Goal: Task Accomplishment & Management: Manage account settings

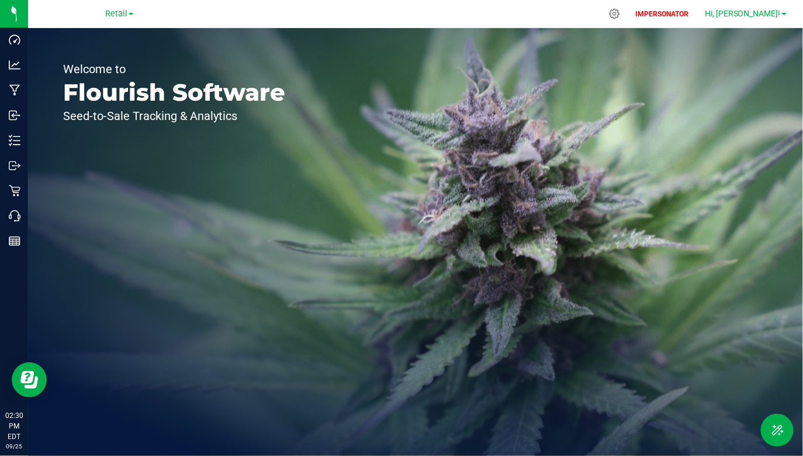
click at [753, 12] on span "Hi, [PERSON_NAME]!" at bounding box center [743, 13] width 76 height 9
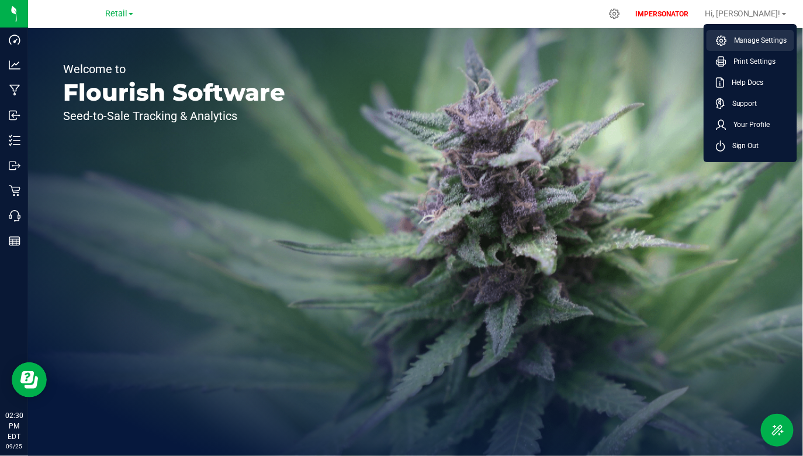
click at [741, 37] on span "Manage Settings" at bounding box center [757, 41] width 60 height 12
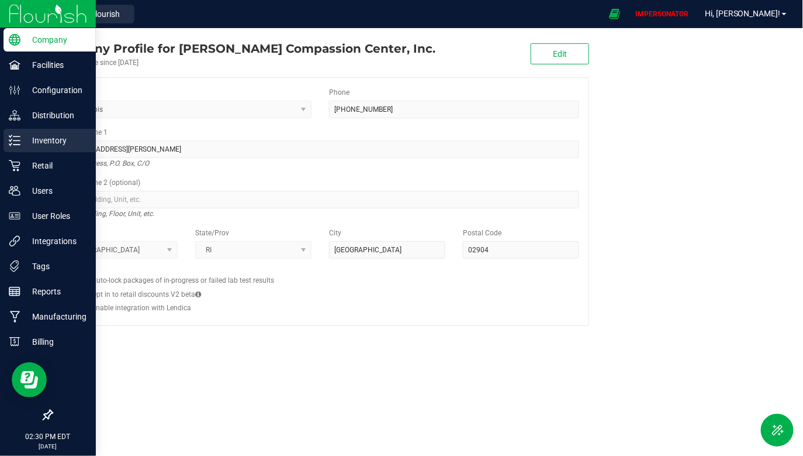
click at [51, 136] on p "Inventory" at bounding box center [55, 140] width 70 height 14
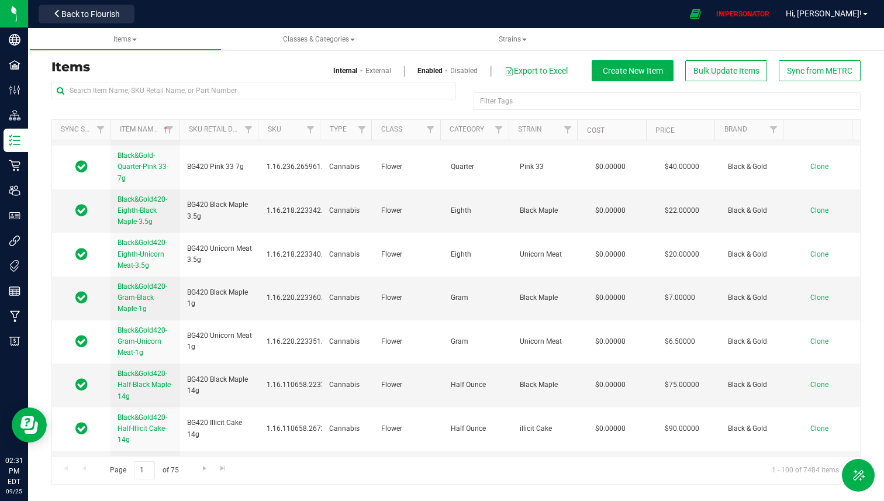
scroll to position [2478, 0]
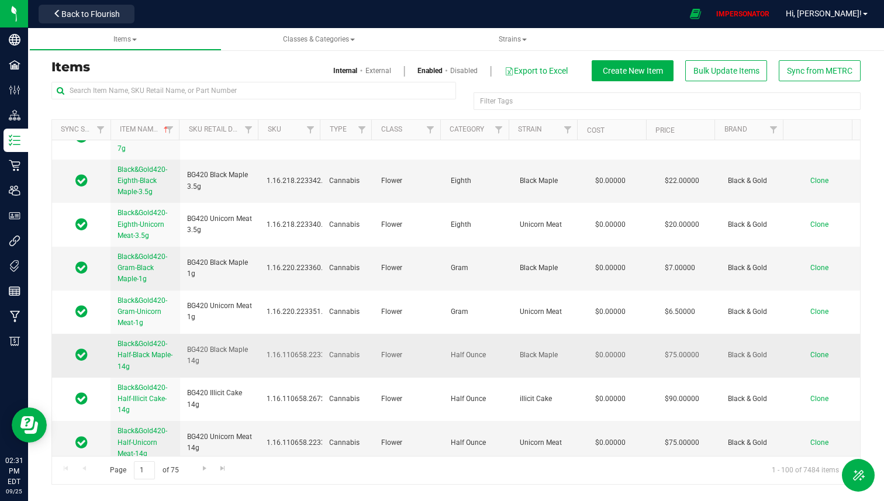
click at [139, 340] on span "Black&Gold420-Half-Black Maple-14g" at bounding box center [145, 355] width 55 height 30
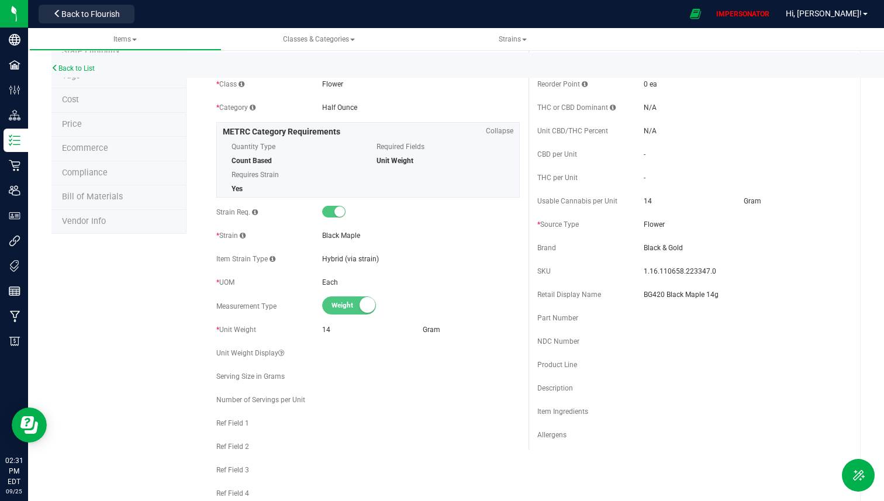
scroll to position [128, 0]
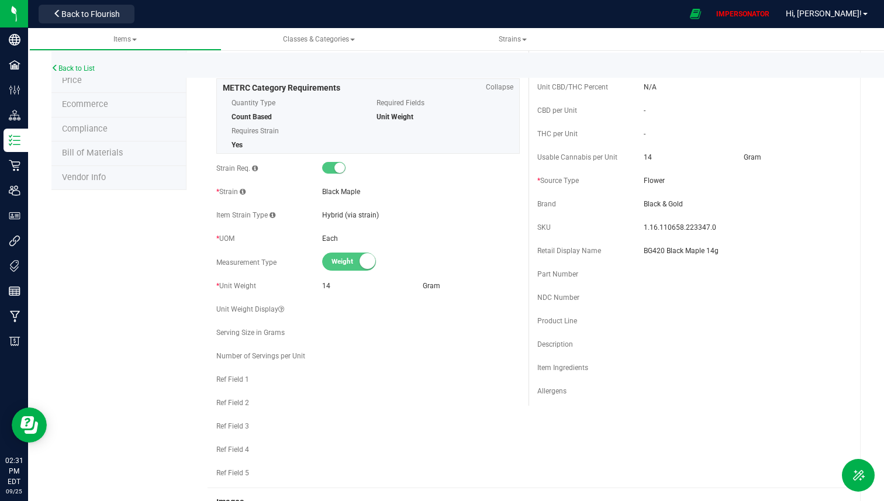
click at [218, 381] on span "Ref Field 1" at bounding box center [232, 379] width 33 height 8
drag, startPoint x: 218, startPoint y: 381, endPoint x: 256, endPoint y: 382, distance: 38.0
click at [256, 382] on div "Ref Field 1" at bounding box center [269, 379] width 106 height 11
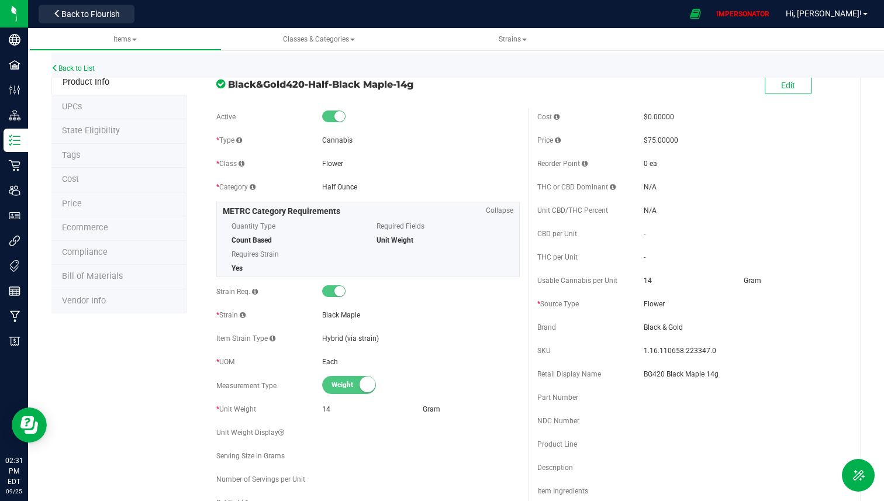
scroll to position [3, 0]
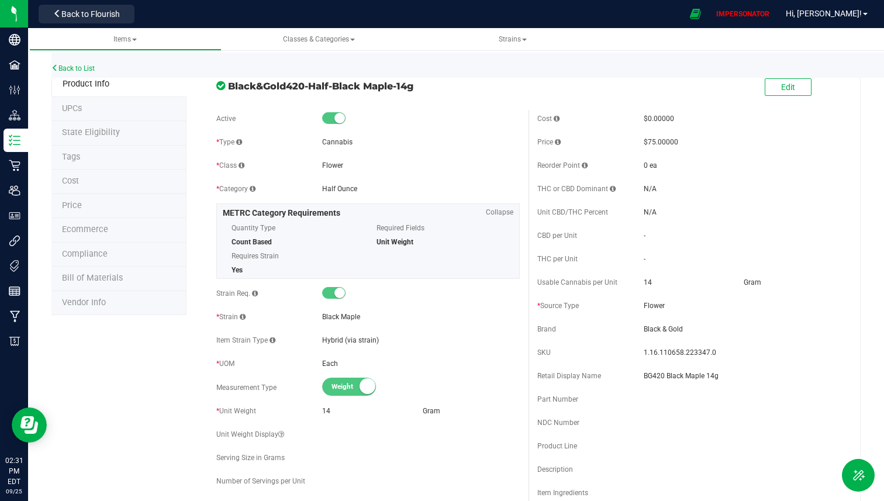
click at [109, 256] on li "Compliance" at bounding box center [118, 255] width 135 height 25
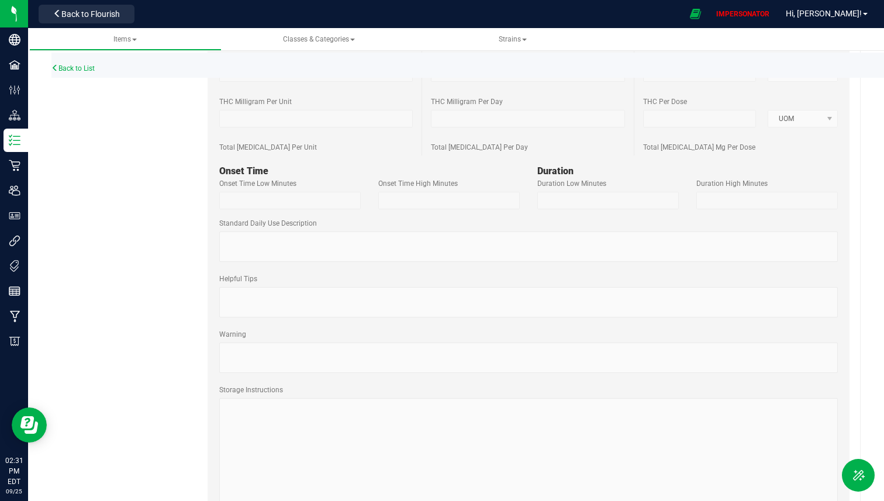
scroll to position [516, 0]
click at [270, 353] on div "Warning" at bounding box center [529, 353] width 636 height 47
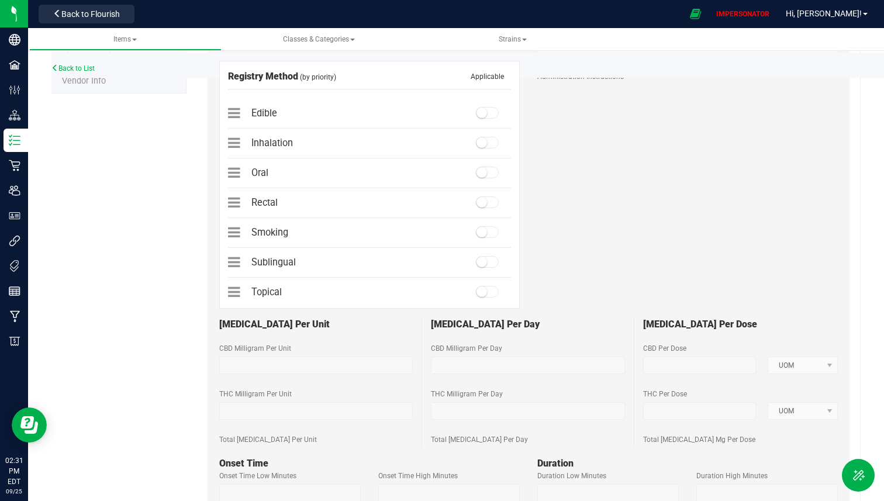
scroll to position [0, 0]
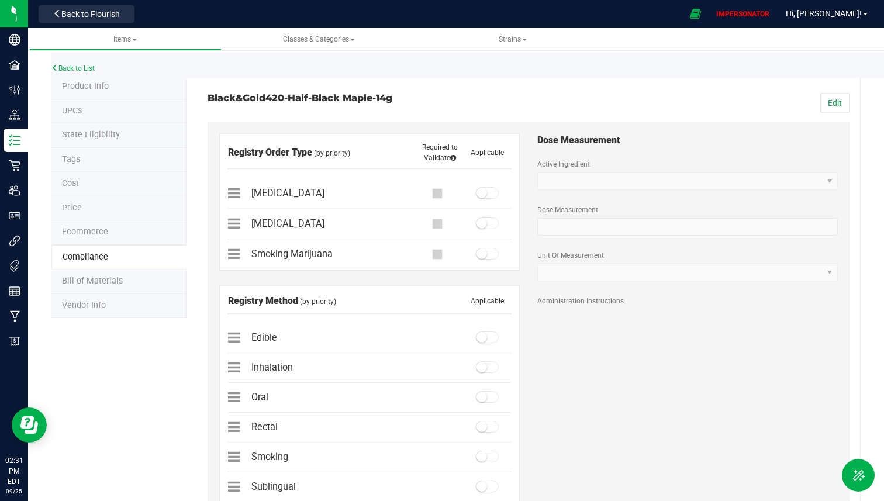
click at [116, 88] on li "Product Info" at bounding box center [118, 87] width 135 height 25
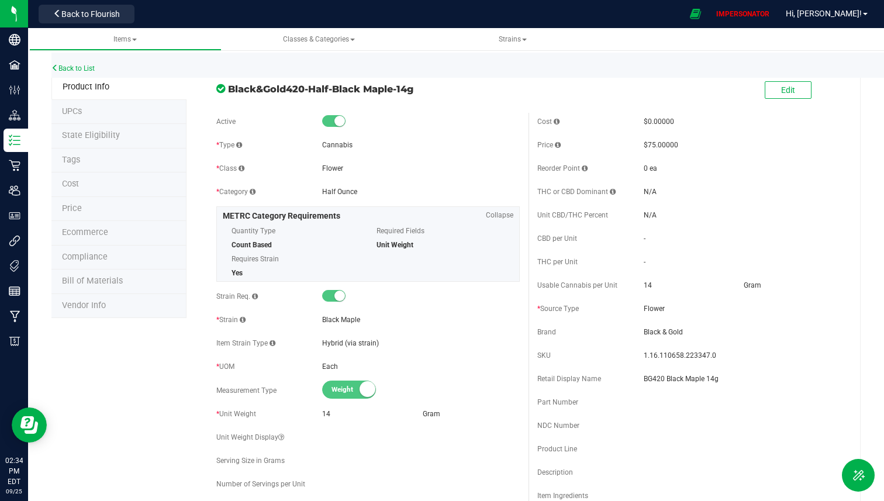
click at [230, 88] on span "Black&Gold420-Half-Black Maple-14g" at bounding box center [374, 89] width 292 height 14
drag, startPoint x: 230, startPoint y: 88, endPoint x: 364, endPoint y: 82, distance: 134.0
click at [364, 82] on span "Black&Gold420-Half-Black Maple-14g" at bounding box center [374, 89] width 292 height 14
click at [110, 13] on span "Back to Flourish" at bounding box center [90, 13] width 58 height 9
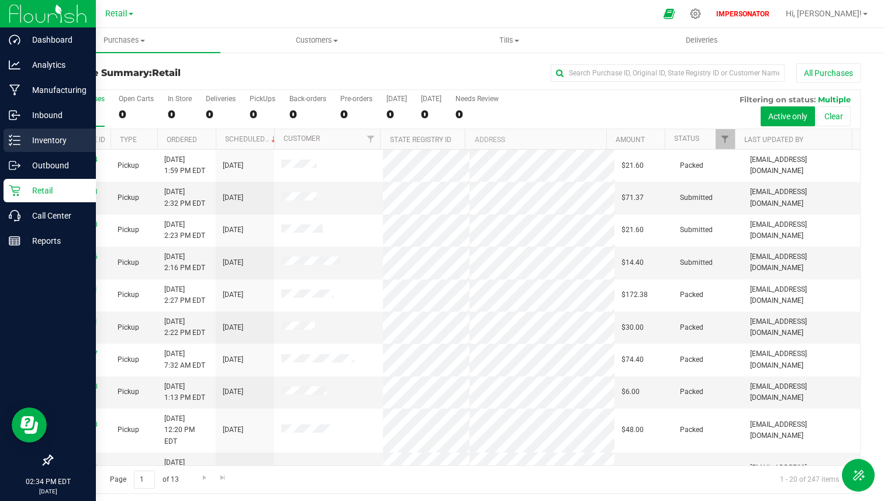
click at [19, 137] on icon at bounding box center [15, 140] width 12 height 12
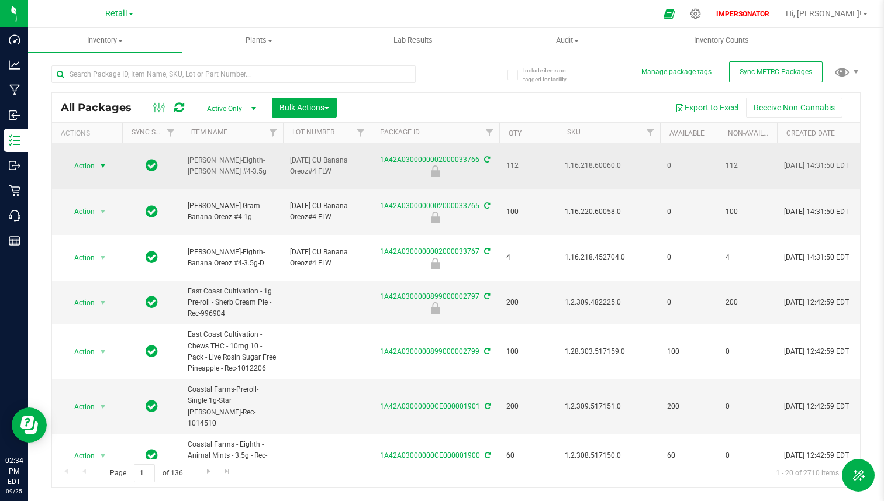
click at [98, 165] on span "select" at bounding box center [103, 166] width 15 height 16
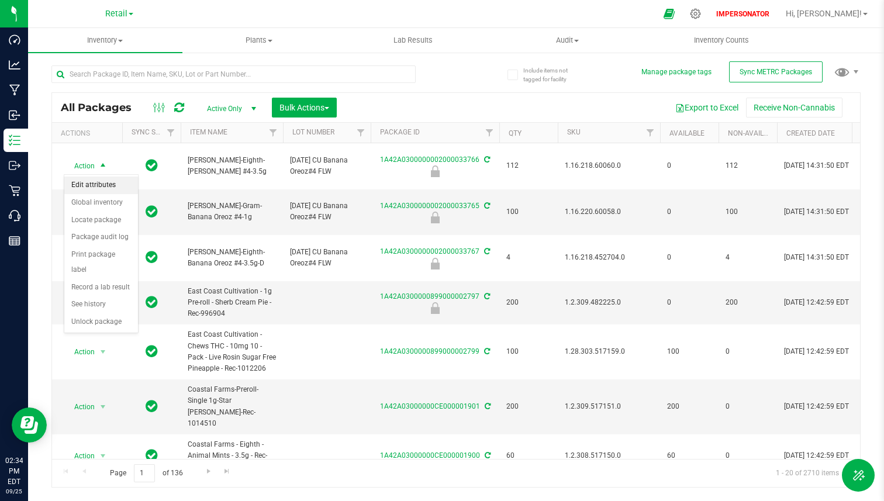
click at [98, 186] on li "Edit attributes" at bounding box center [101, 186] width 74 height 18
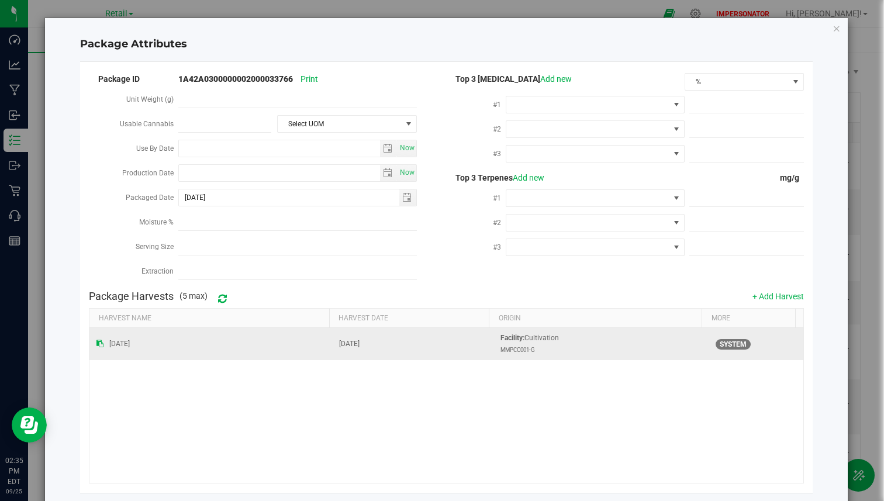
click at [529, 336] on div "Facility: Cultivation MMPCC001-G" at bounding box center [601, 344] width 201 height 22
click at [512, 338] on strong "Facility:" at bounding box center [513, 338] width 24 height 8
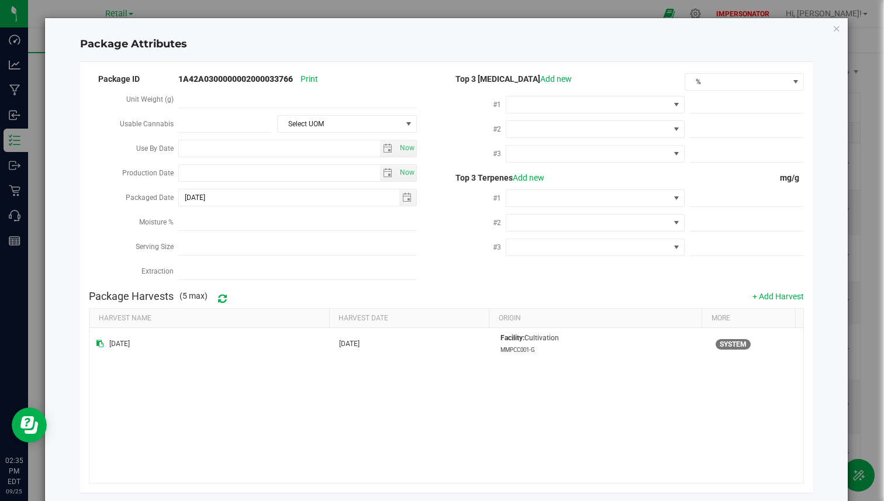
click at [125, 291] on h4 "Package Harvests" at bounding box center [131, 297] width 85 height 12
drag, startPoint x: 125, startPoint y: 291, endPoint x: 154, endPoint y: 291, distance: 28.7
click at [154, 291] on h4 "Package Harvests" at bounding box center [131, 297] width 85 height 12
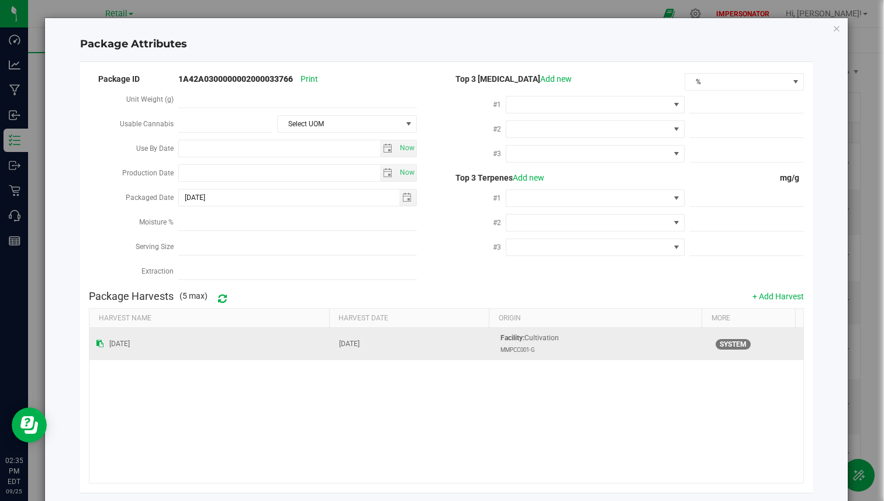
click at [357, 340] on span "[DATE]" at bounding box center [349, 344] width 20 height 8
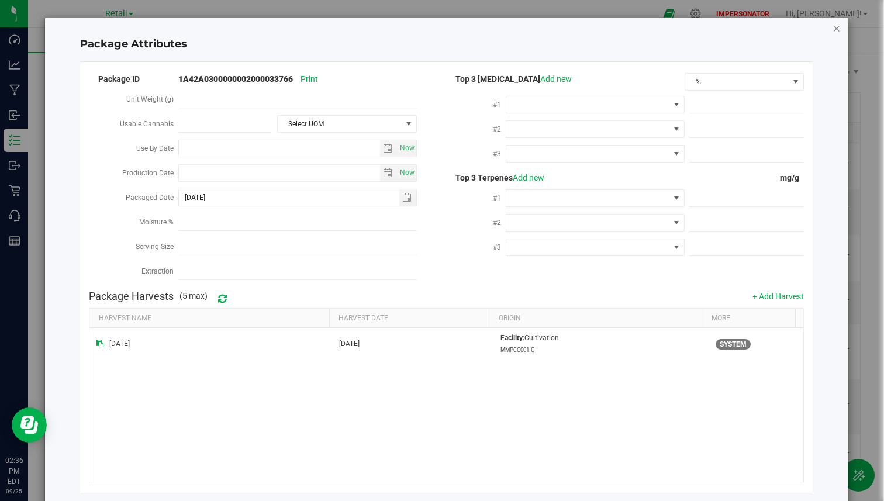
click at [833, 29] on icon "Close modal" at bounding box center [837, 28] width 8 height 14
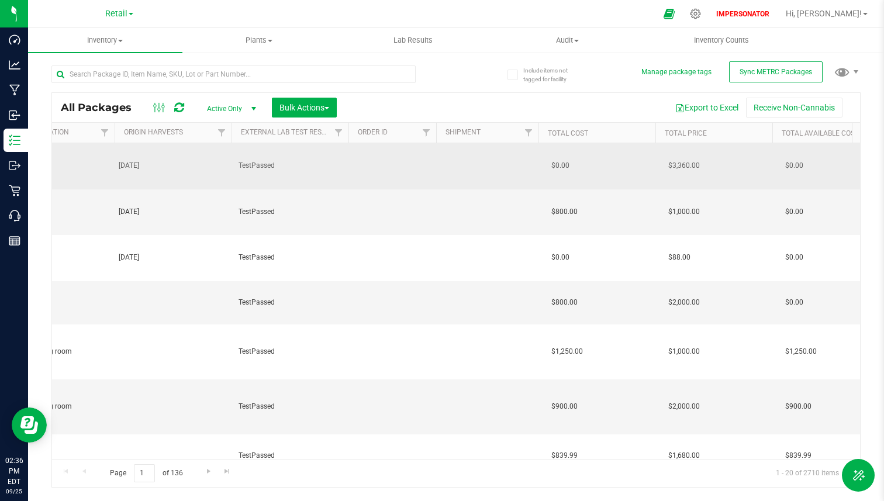
scroll to position [0, 1115]
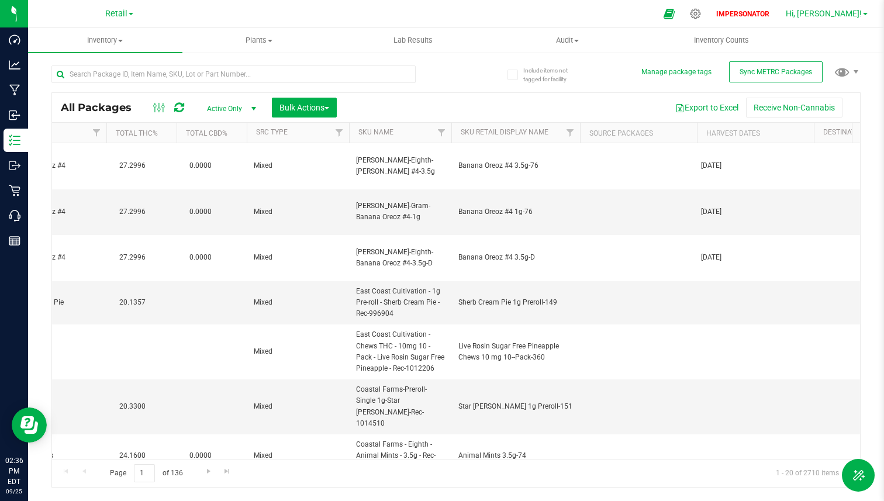
click at [851, 13] on span "Hi, [PERSON_NAME]!" at bounding box center [824, 13] width 76 height 9
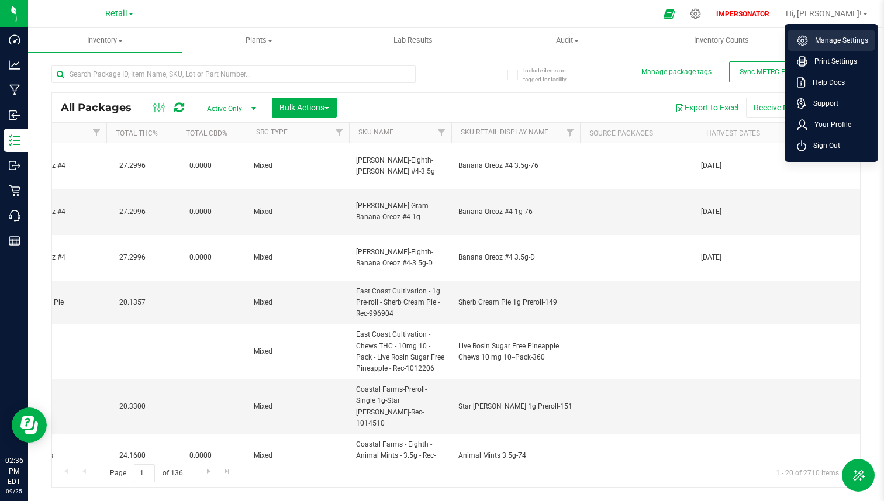
click at [839, 33] on li "Manage Settings" at bounding box center [832, 40] width 88 height 21
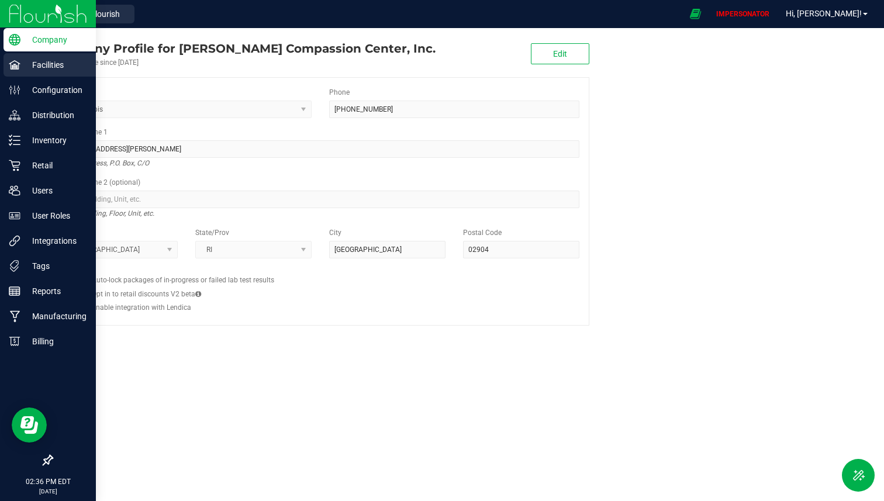
click at [50, 66] on p "Facilities" at bounding box center [55, 65] width 70 height 14
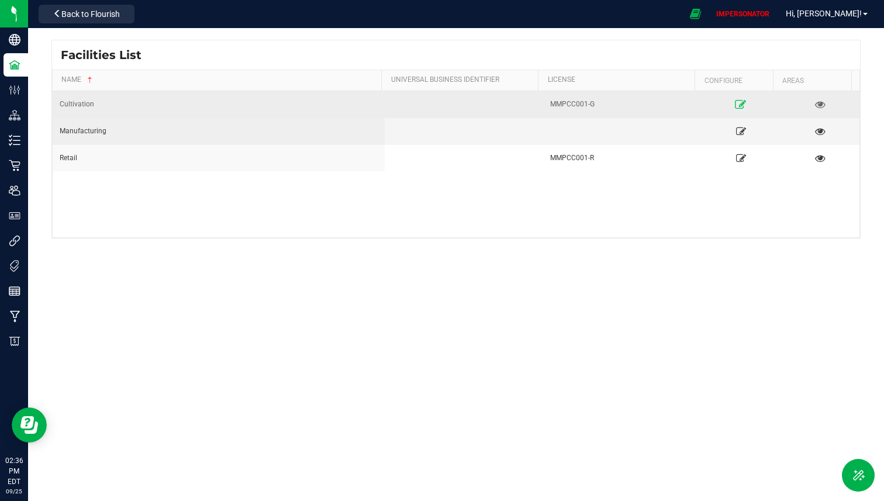
click at [736, 104] on icon at bounding box center [741, 104] width 11 height 8
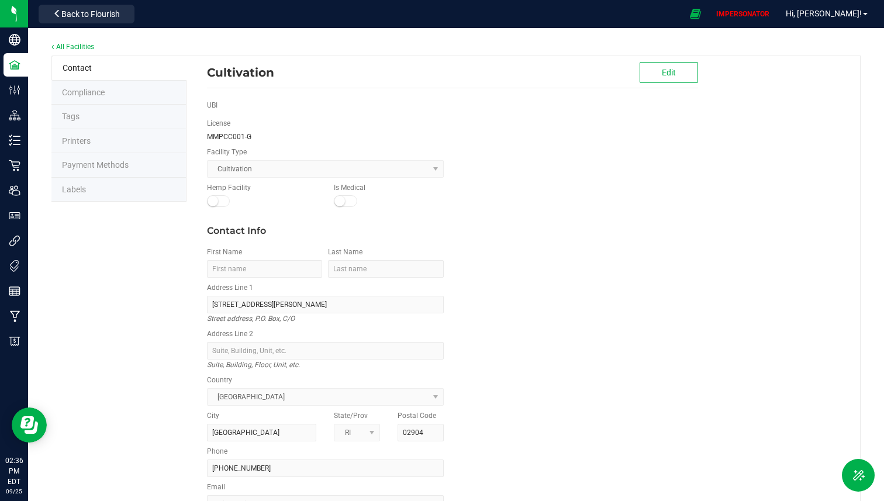
click at [105, 186] on li "Labels" at bounding box center [118, 190] width 135 height 25
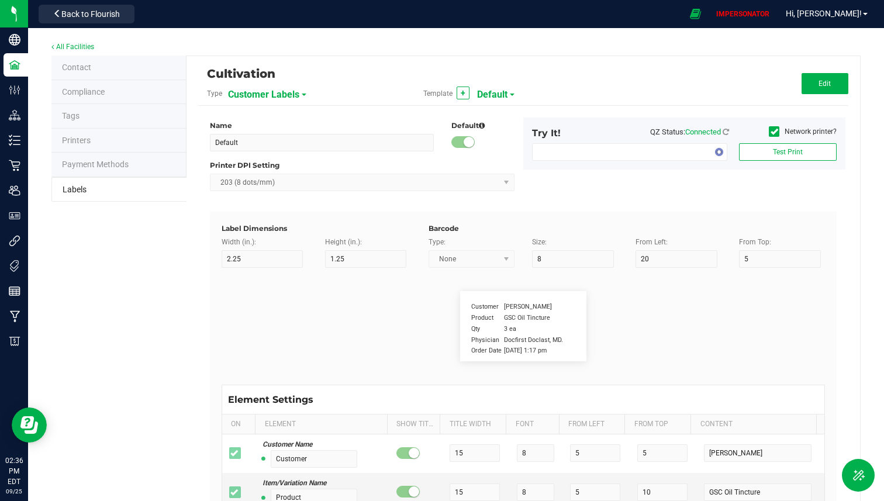
click at [283, 92] on span "Customer Labels" at bounding box center [263, 95] width 71 height 20
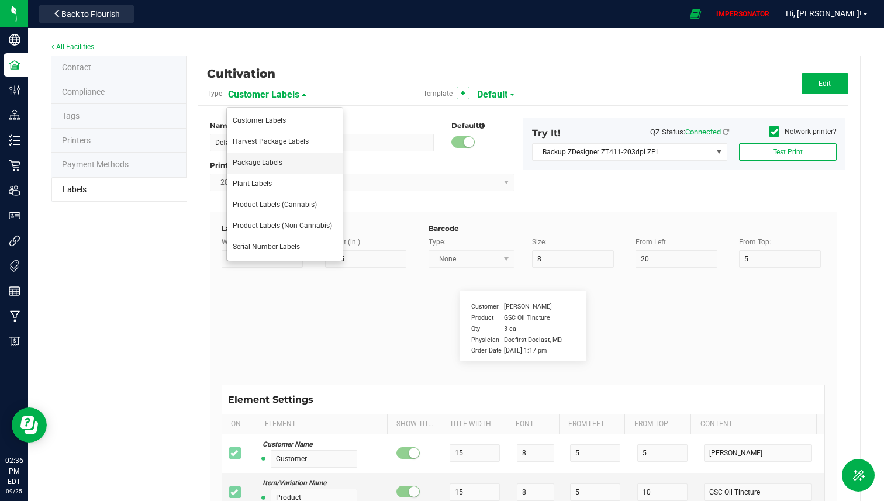
click at [258, 163] on span "Package Labels" at bounding box center [258, 162] width 50 height 8
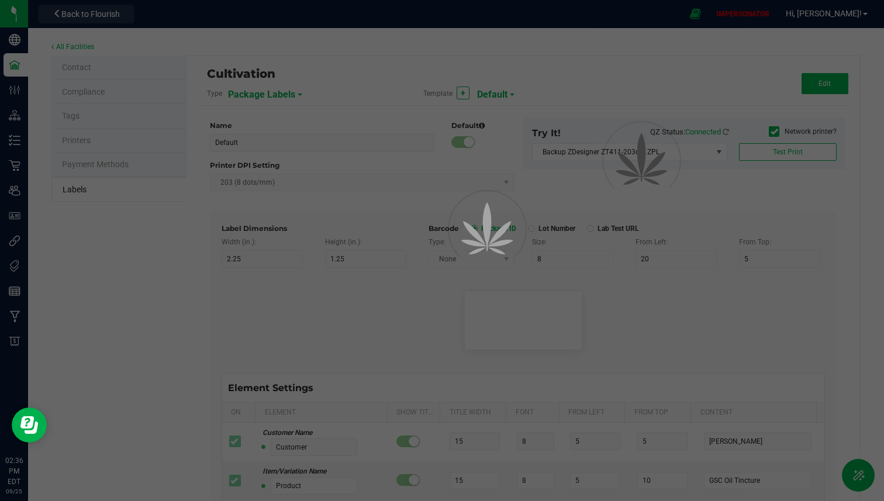
type input "Default - Package Label"
type input "4"
type input "3"
type input "5"
type input "40"
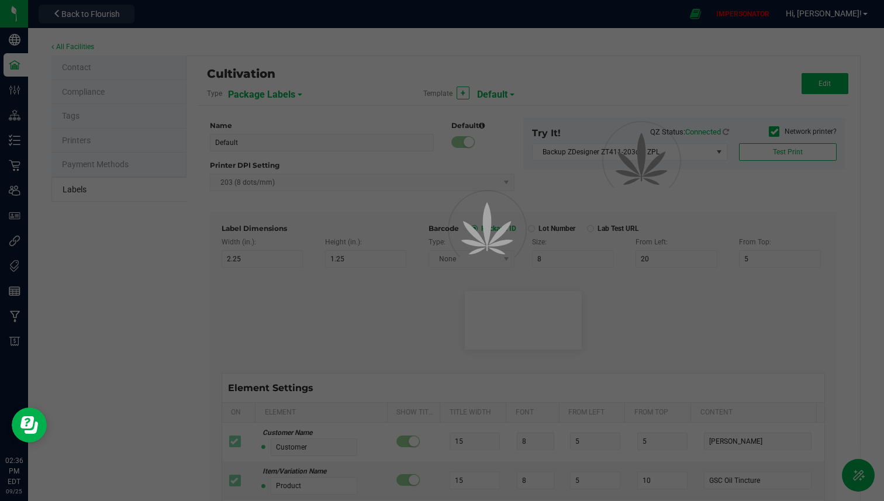
type input "Package ID"
type input "25"
type input "10"
type input "CADMODS-20200420-096"
type input "SKU Name"
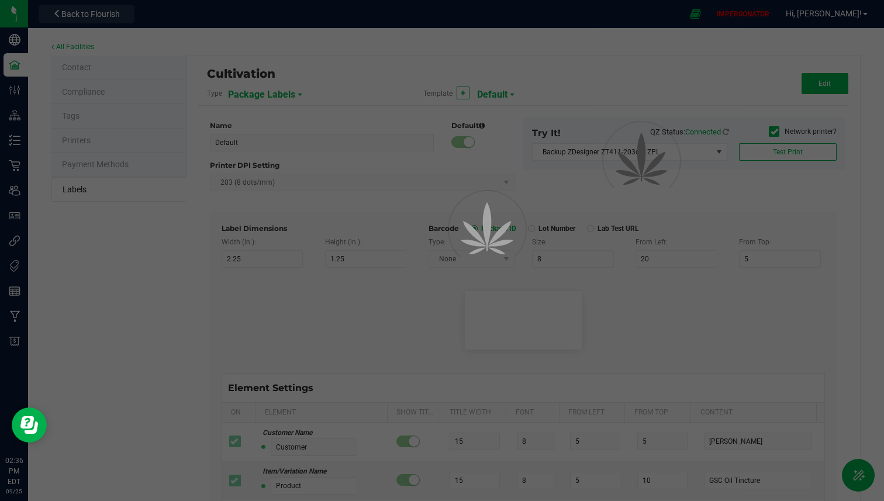
type input "25"
type input "10"
type input "Gelato Pen"
type input "Strain"
type input "25"
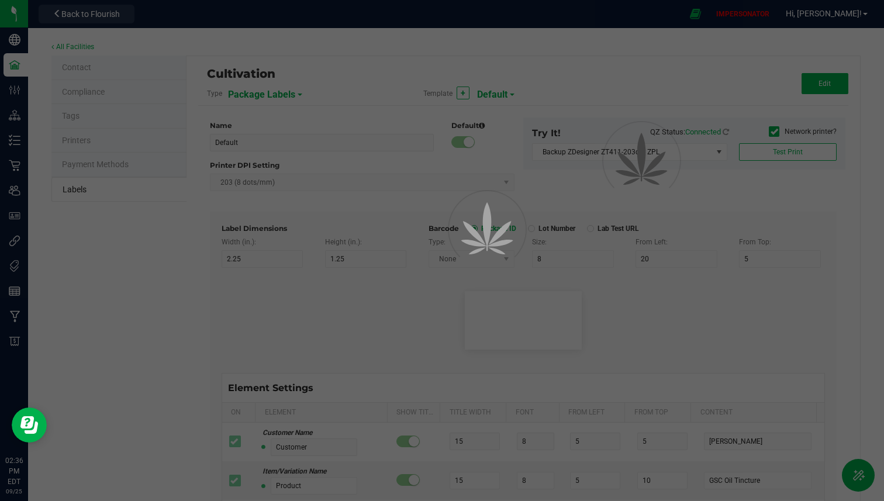
type input "10"
type input "Gelato"
type input "Size"
type input "25"
type input "10"
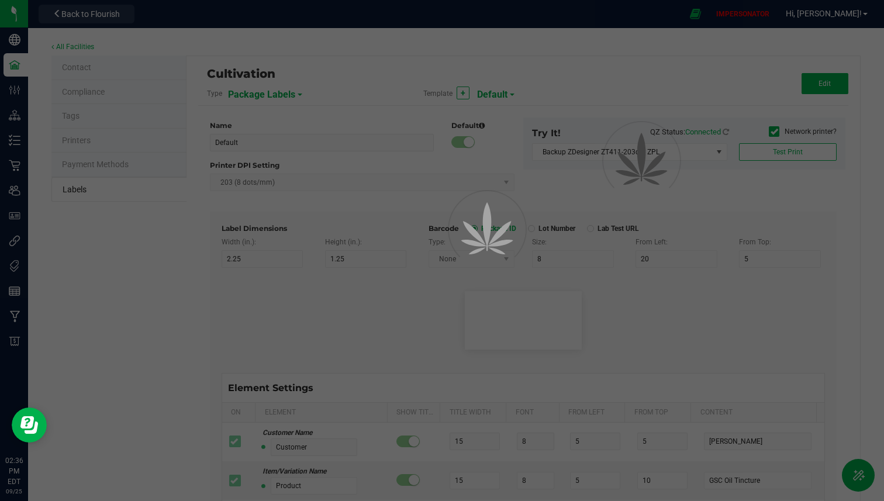
type input "44 ea"
type input "Package Date"
type input "25"
type input "10"
type input "[DATE] 10:14pm"
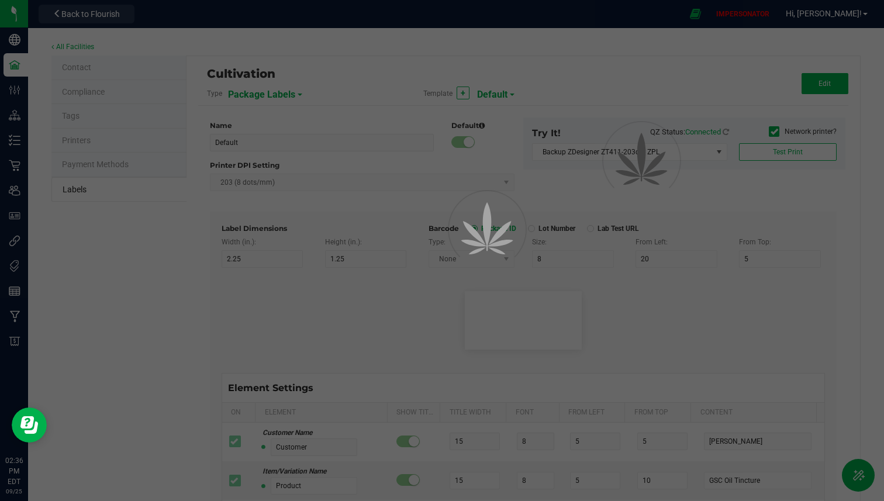
type input "Lot Number"
type input "25"
type input "10"
type input "30"
type input "LOT918234"
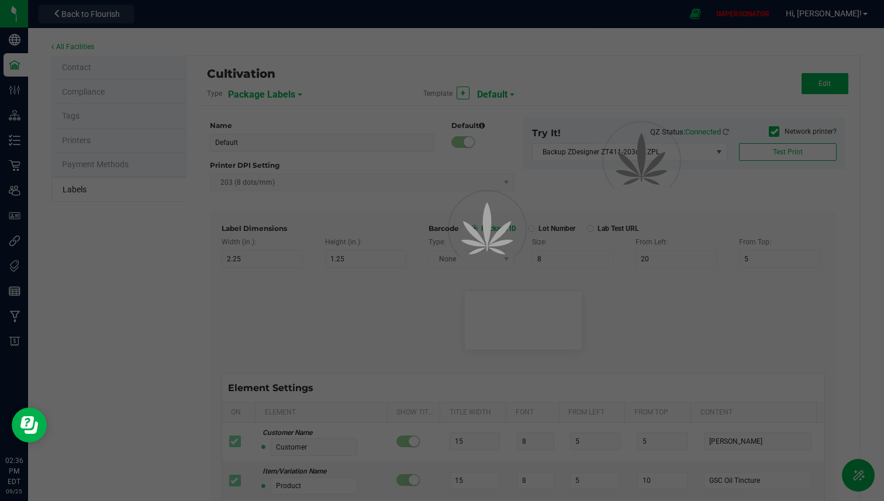
type input "SKU"
type input "25"
type input "10"
type input "30"
type input "42P017"
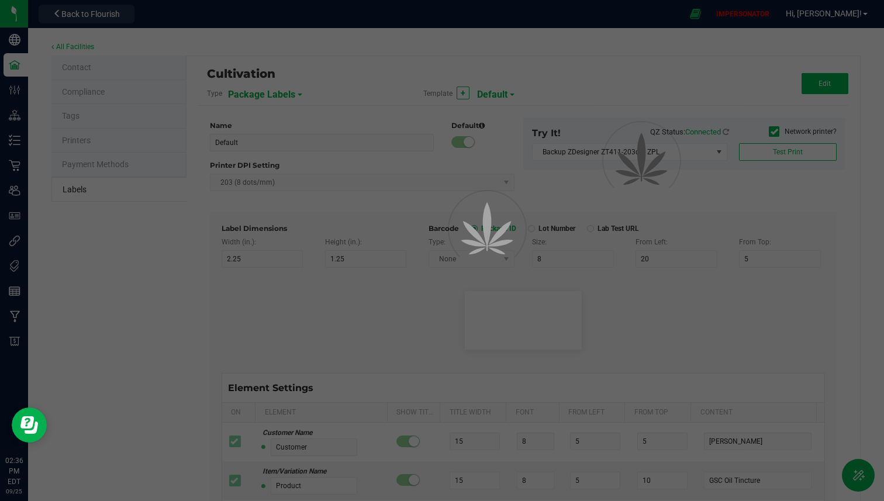
type input "Ref Field 1"
type input "25"
type input "10"
type input "35"
type input "Ref Field 1 Value"
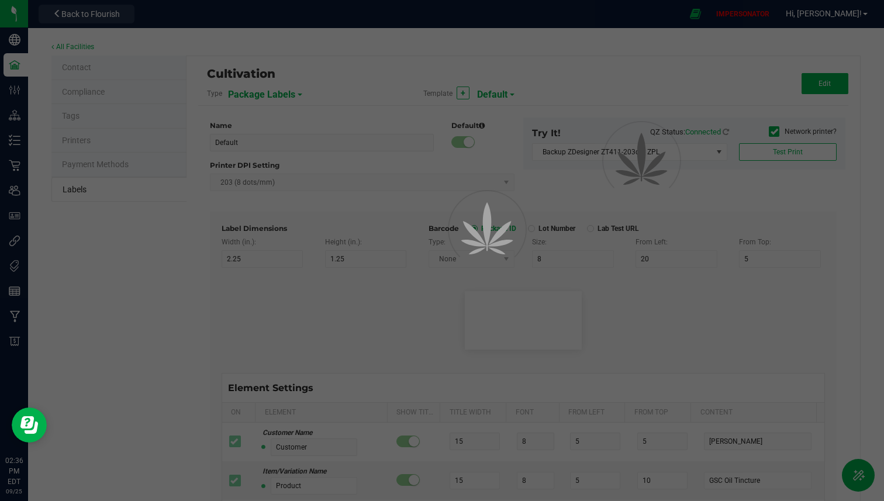
type input "Ref Field 2"
type input "25"
type input "10"
type input "35"
type input "Ref Field 2 Value"
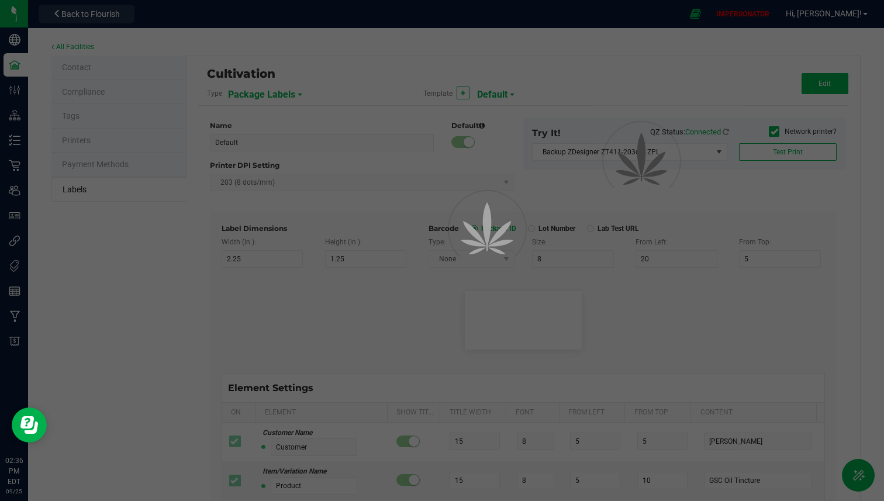
type input "Ref Field 3"
type input "25"
type input "10"
type input "35"
type input "Ref Field 3 Value"
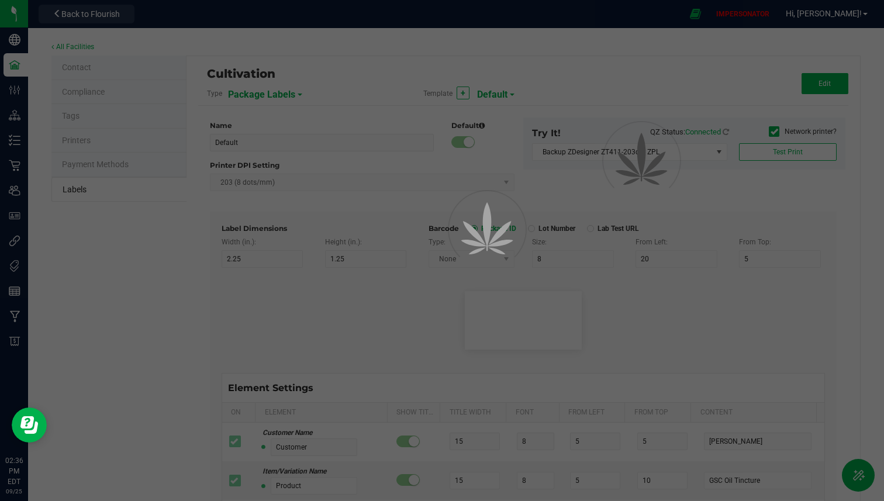
type input "Item Ref Field 1"
type input "25"
type input "10"
type input "35"
type input "Item Ref Field 1 Value"
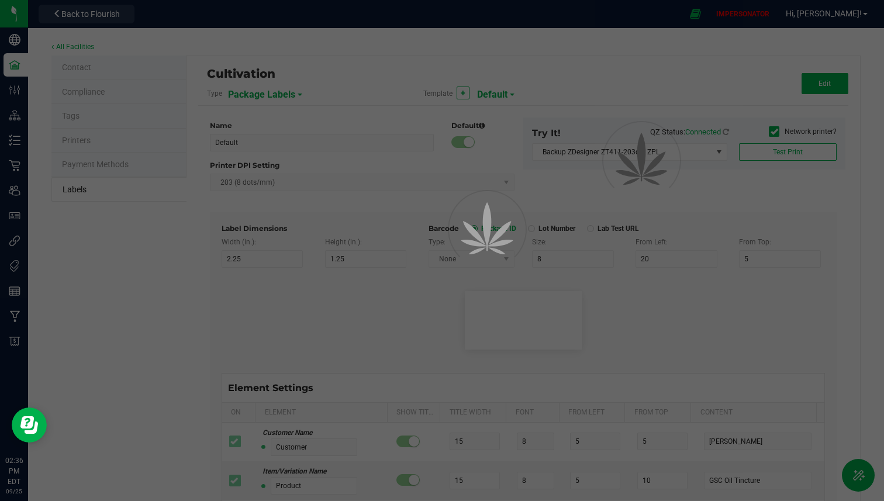
type input "Item Ref Field 2"
type input "25"
type input "10"
type input "35"
type input "Item Ref Field 2 Value"
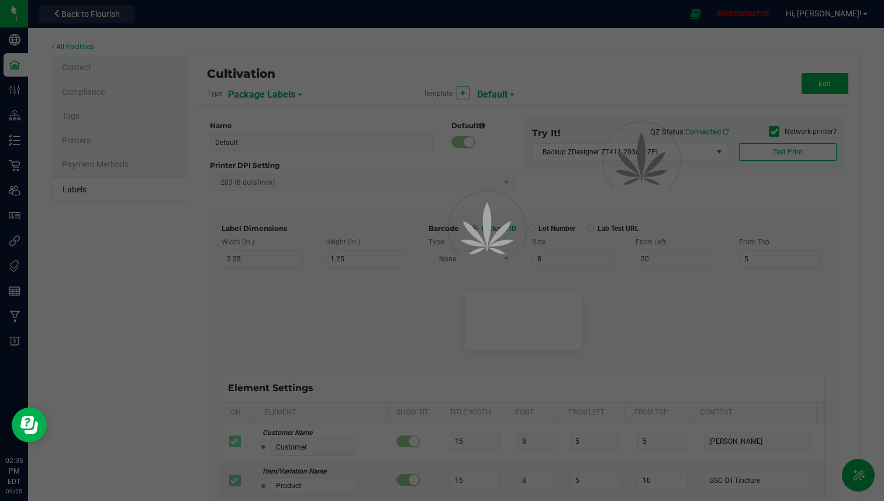
type input "Item Ref Field 3"
type input "25"
type input "10"
type input "35"
type input "Item Ref Field 3 Value"
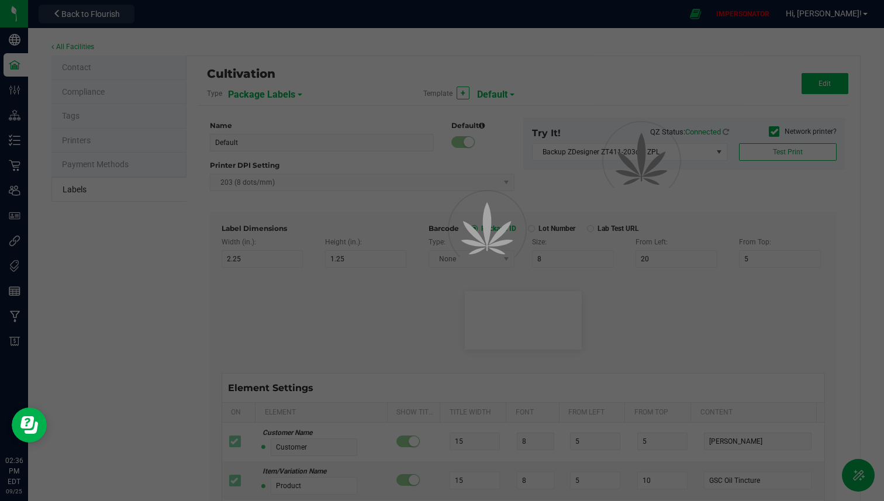
type input "Item Ref Field 4"
type input "25"
type input "10"
type input "35"
type input "Item Ref Field 4 Value"
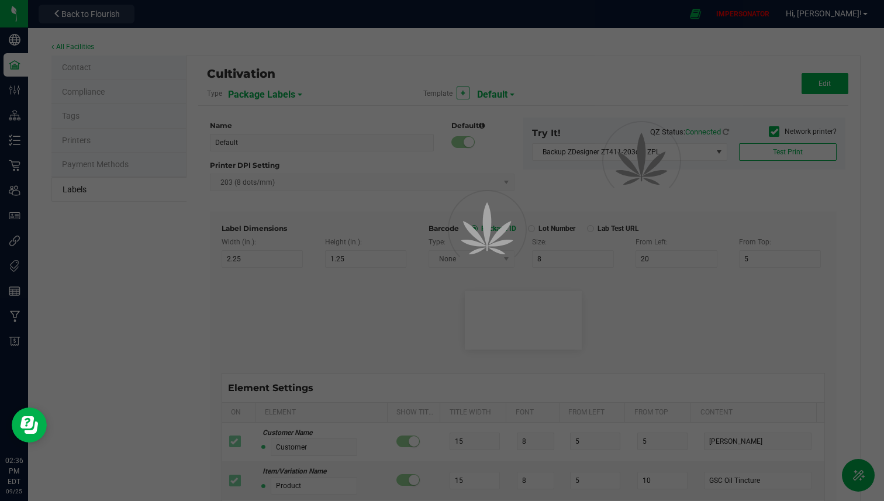
type input "Item Ref Field 5"
type input "25"
type input "10"
type input "35"
type input "Item Ref Field 5 Value"
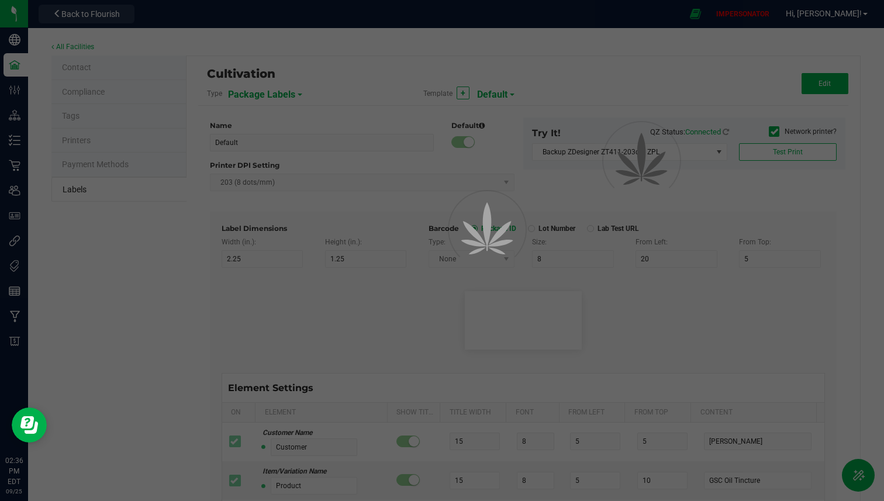
type input "NDC Number"
type input "25"
type input "10"
type input "35"
type input "[PHONE_NUMBER]"
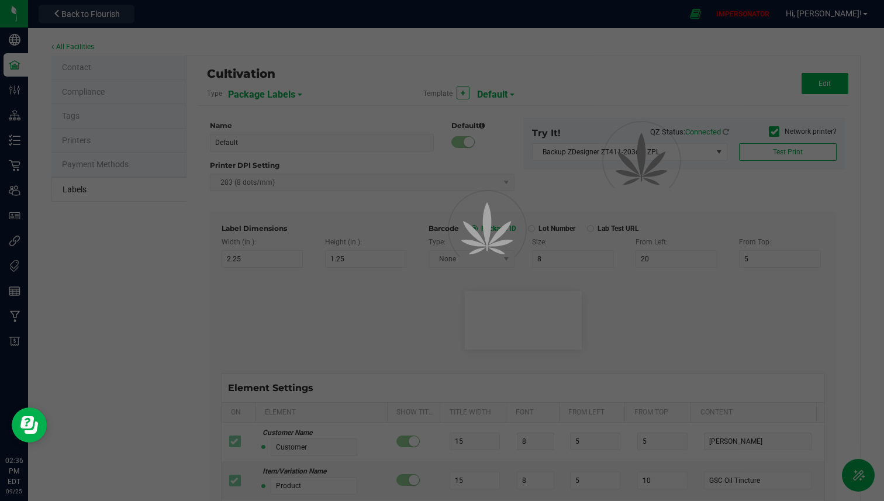
type input "Number of Servings"
type input "25"
type input "10"
type input "35"
type input "4 servings/item"
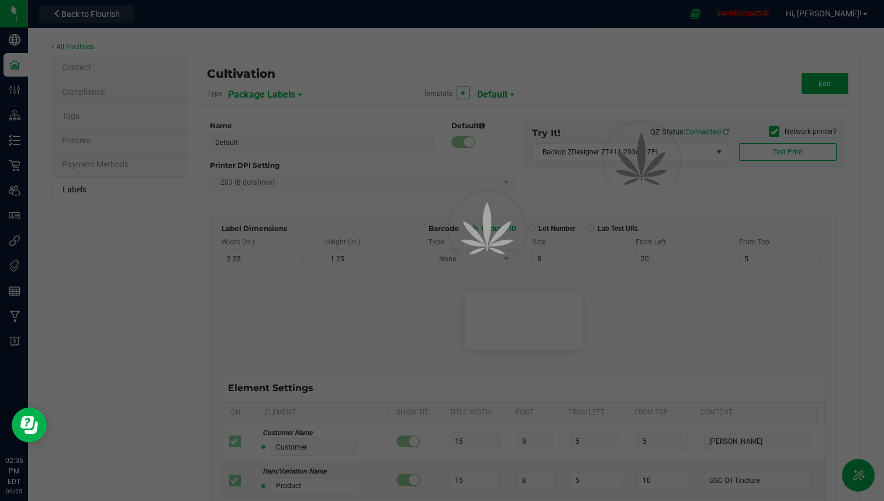
type input "Serving Size"
type input "25"
type input "10"
type input "35"
type input "1 cup"
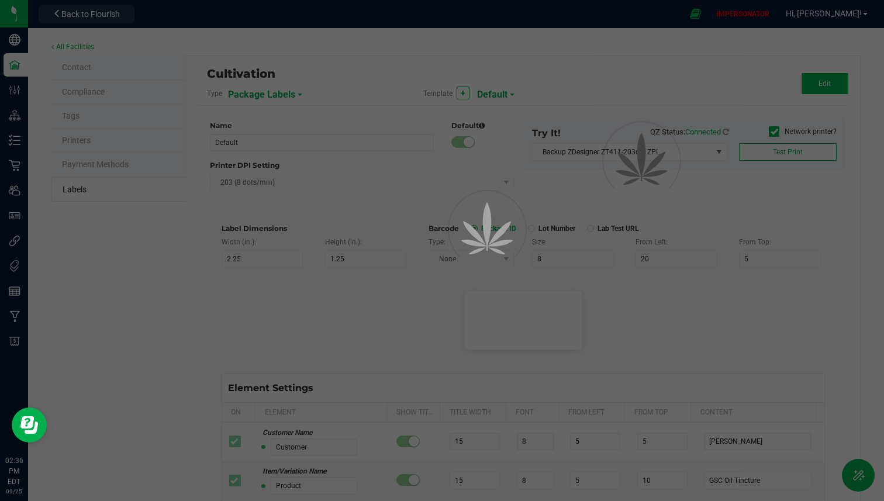
type input "Serving Size (Grams)"
type input "25"
type input "10"
type input "35"
type input "4 g"
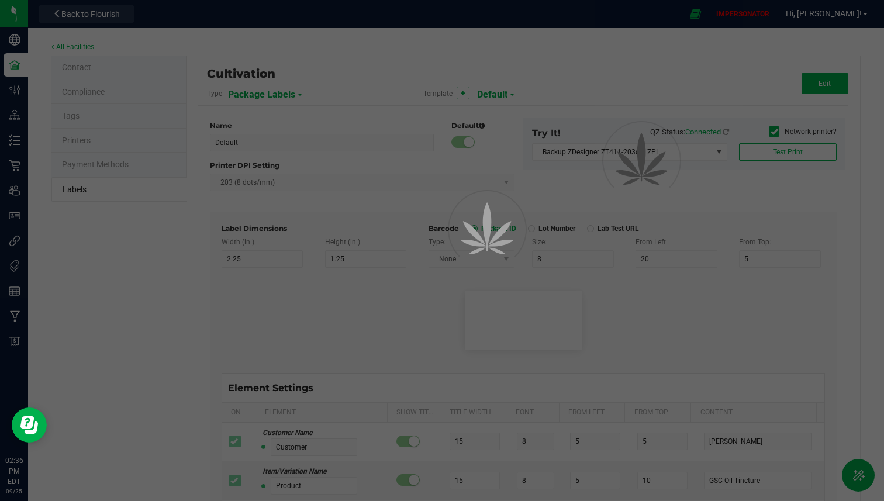
type input "Doses Per Unit"
type input "25"
type input "10"
type input "35"
type input "20"
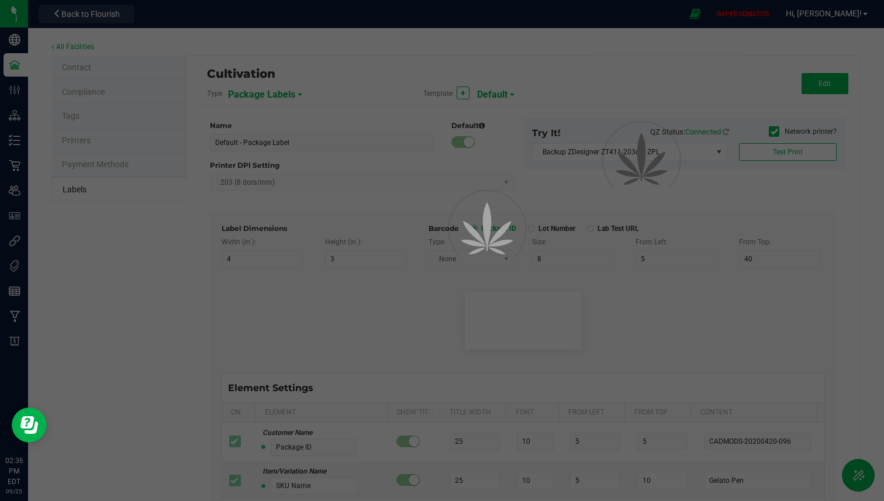
type input "Item Ingredients"
type input "25"
type input "10"
type input "35"
type input "Ingredient one, ingredient two"
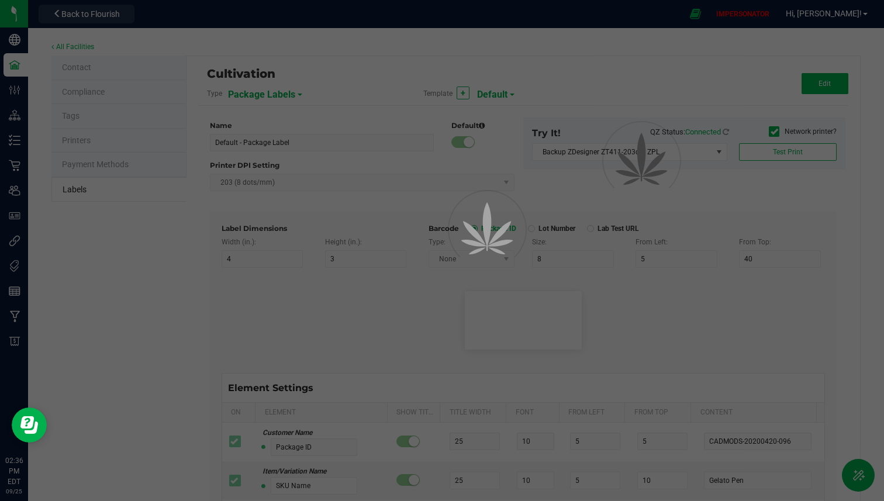
type input "METRC Item Ingredients"
type input "25"
type input "10"
type input "35"
type input "Ingredient one, ingredient two"
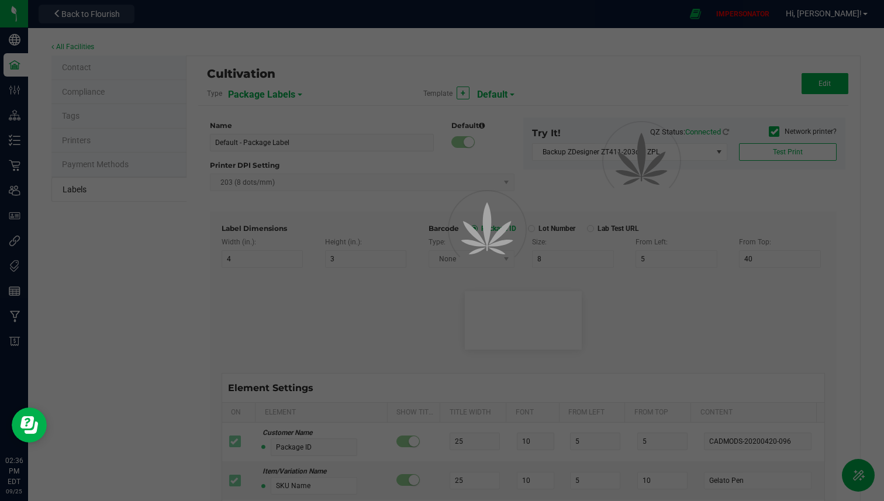
click at [489, 94] on span "Default" at bounding box center [492, 95] width 30 height 20
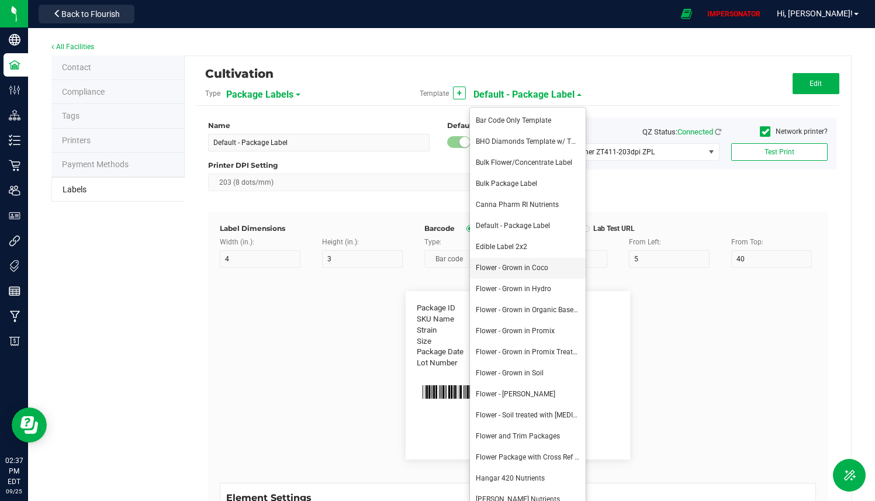
click at [514, 271] on span "Flower - Grown in Coco" at bounding box center [512, 268] width 73 height 8
type input "Flower - Grown in Coco"
type input "CADMODS-20230420-096"
type input "[DATE] 10:14pm"
type input "Item Ingredients"
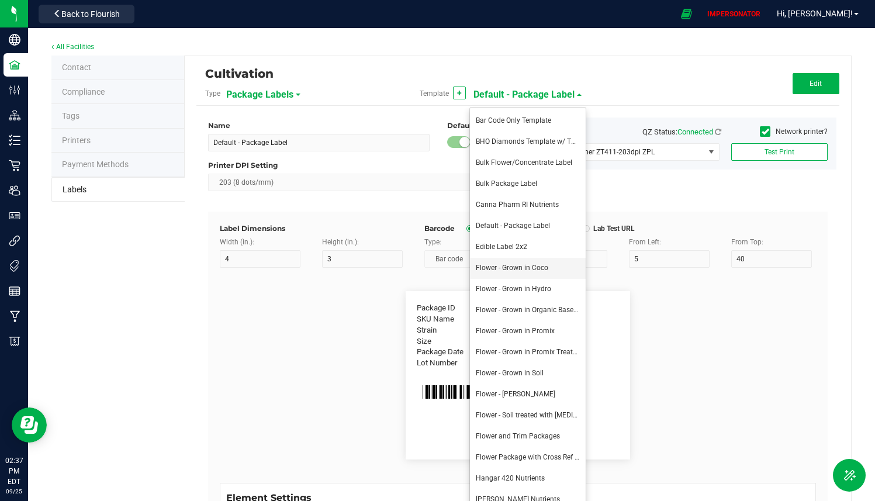
type input "Ingredient one, ingredient two"
type input "Allergens"
type input "Tree Nuts, Soy, Wheat"
type input "Feel"
type input "Relaxed"
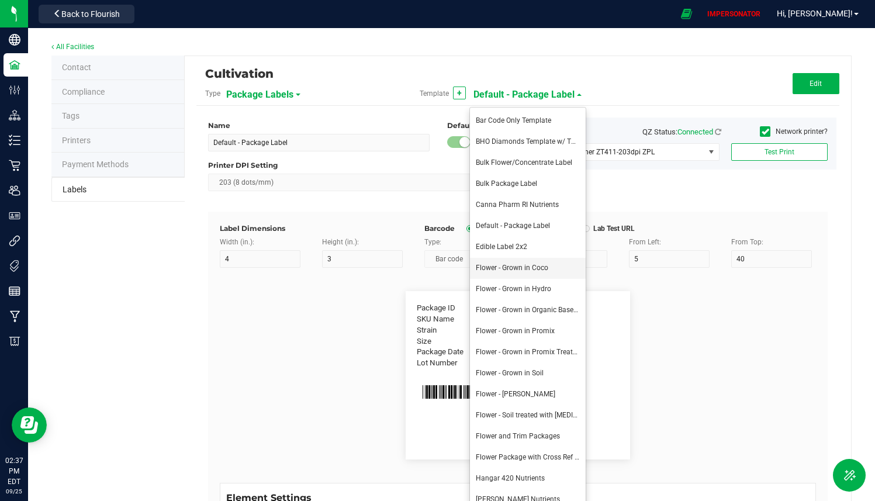
type input "Moisture %"
type input "8.40 %"
type input "Strain Description"
type input "Pineapple, Molasses, Napalm"
type input "Strain Type"
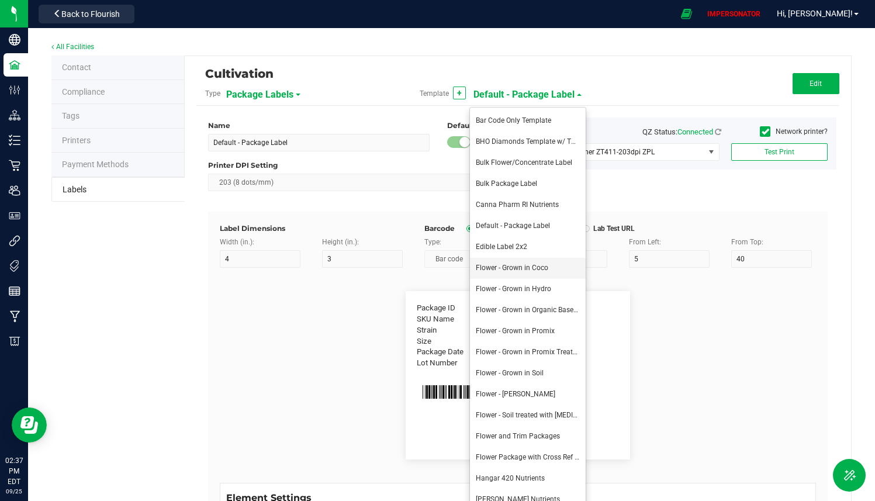
type input "Indica"
type input "Order ID"
type input "00256420"
type input "Brand"
type input "30"
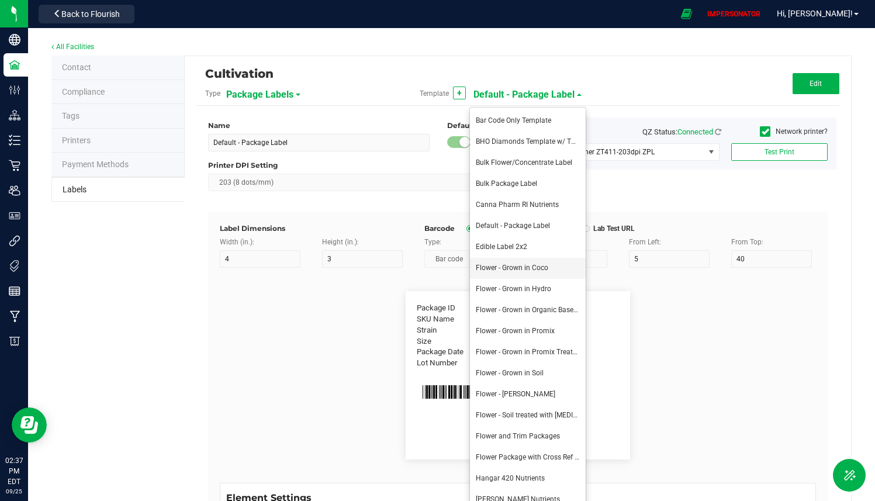
type input "Cannabis Co."
type input "Product Line"
type input "30"
type input "Dry Buds"
type input "Extraction"
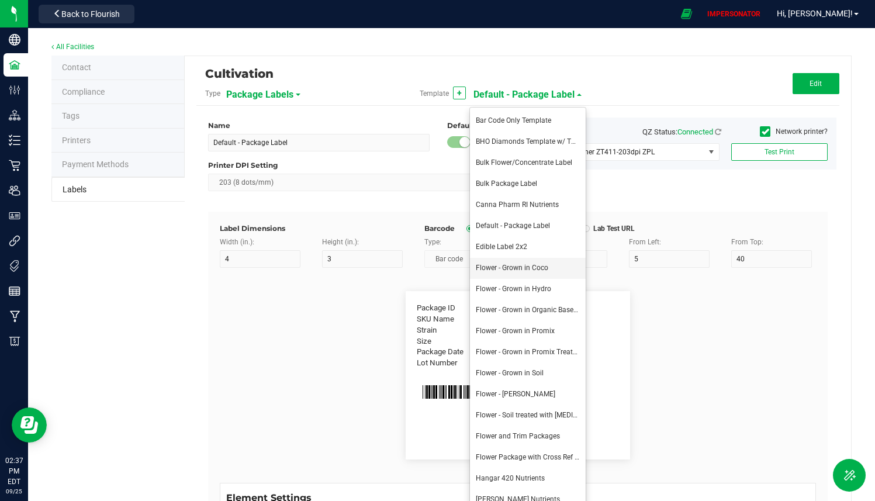
type input "30"
type input "[MEDICAL_DATA]"
type input "Unit Weight"
type input "30"
type input "3.5 g"
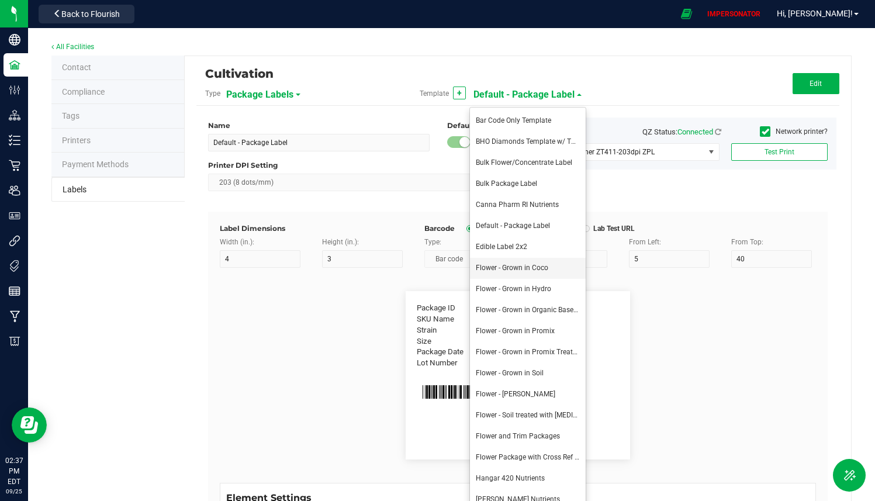
type input "Unit Weight (Ounces)"
type input "1.0 oz"
type input "Unit Volume"
type input "100 ml"
type input "Unit Price"
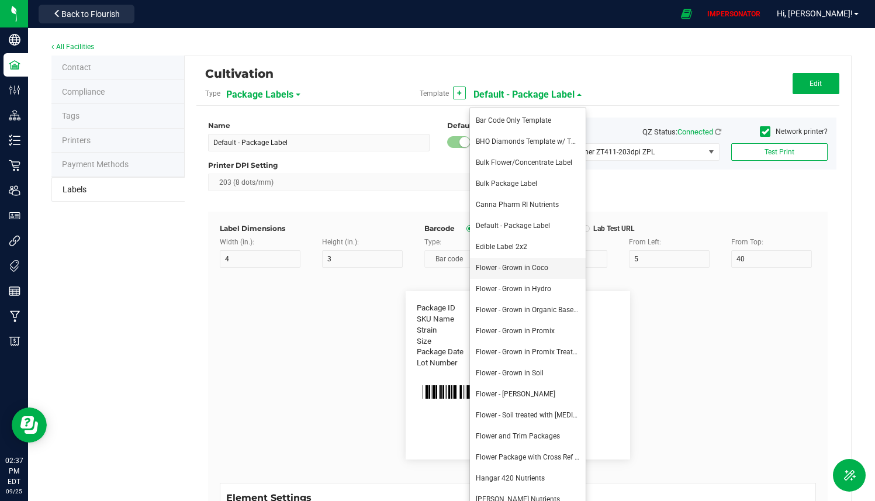
type input "$49.99"
type input "Total Price"
type input "$49.99"
type input "Use By Date"
type input "[DATE] 10:14pm"
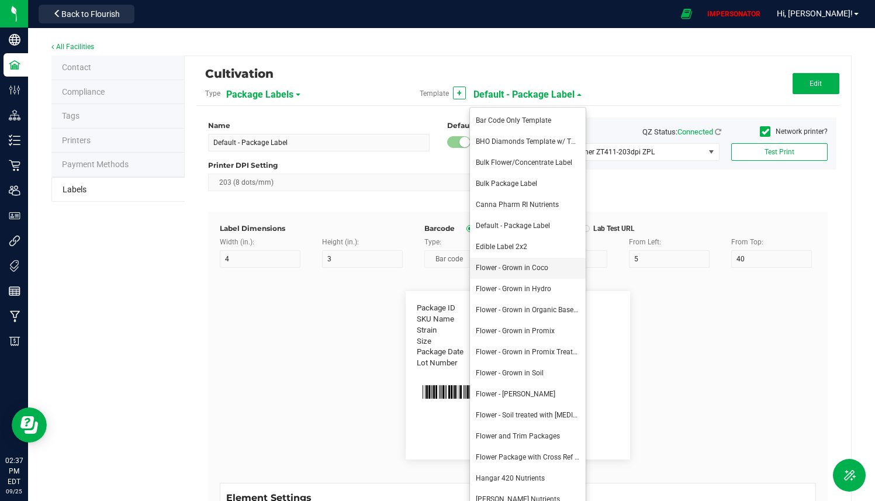
type input "Production Date"
type input "[DATE] 10:14pm"
type input "Lab Test Expiration Date"
type input "[DATE] 10:14pm"
type input "Harvest"
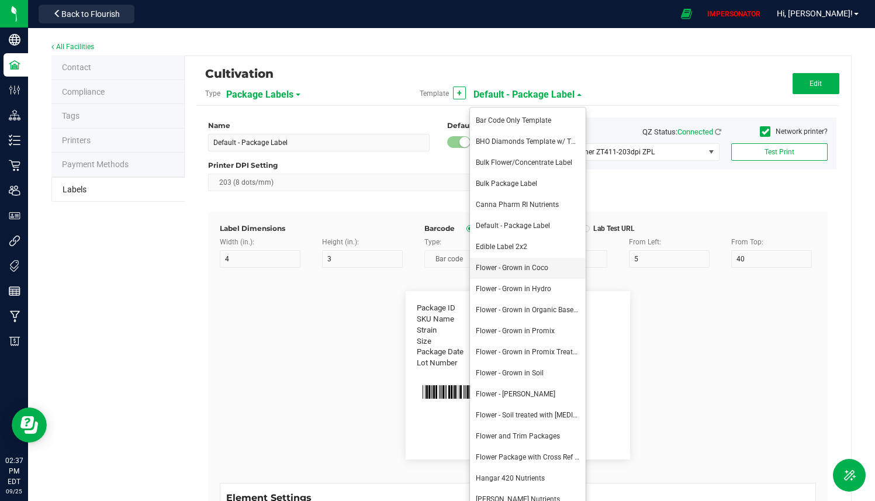
type input "25"
type input "GELATO-20230420"
type input "Harvest Date"
type input "25"
type input "[DATE]"
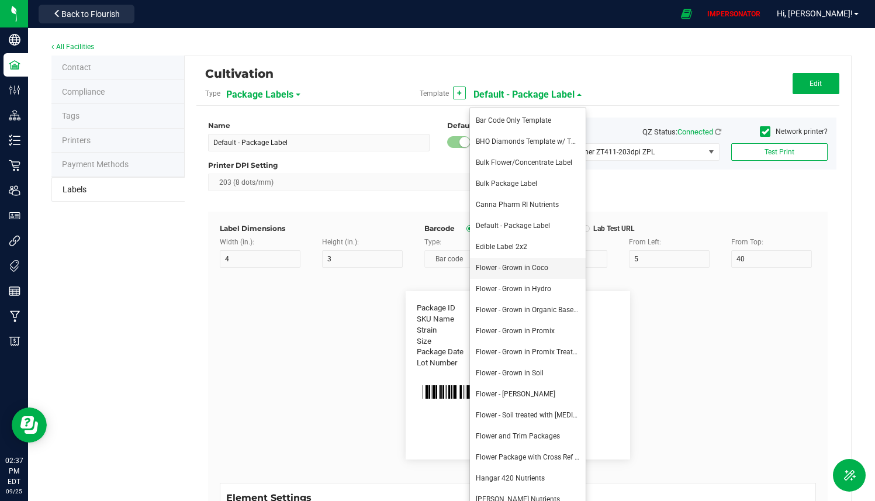
type input "Primary Vendor Legal Name"
type input "Acme CannaSupply Co., LLC"
type input "Primary Vendor DBA Name"
type input "Acme CannaSupply"
type input "Primary Vendor License"
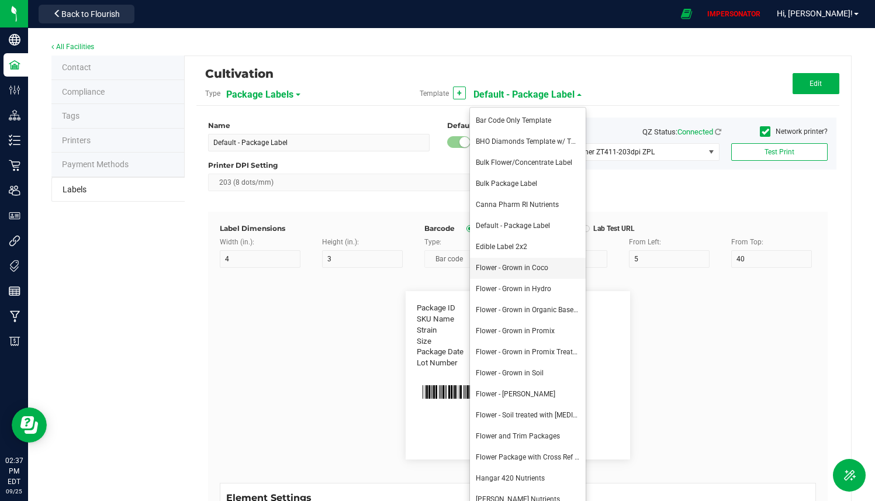
type input "30"
type input "SP394729402"
type input "Primary Cultivator Legal Name"
type input "30"
type input "Acme CannaSupply Co., LLC"
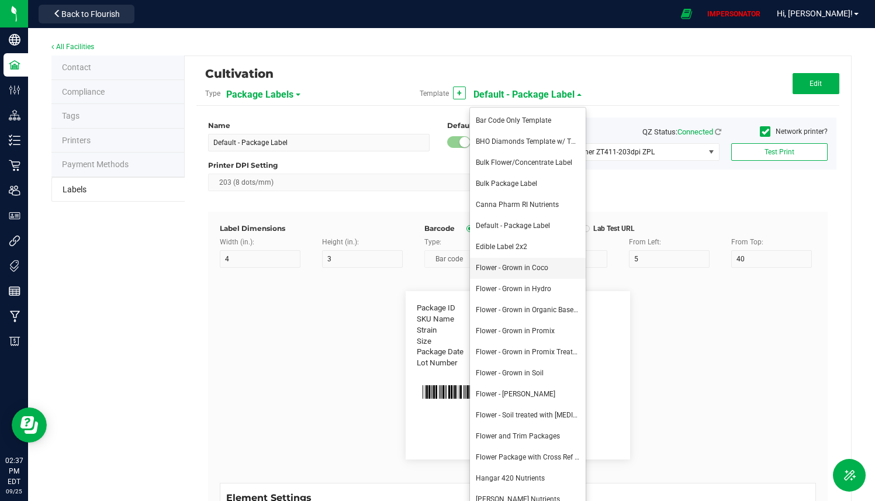
type input "Primary Cultivator DBA Name"
type input "Acme CannaSupply"
type input "Primary Cultivator License"
type input "SP394729402"
type input "Primary Manufacturer Legal Name"
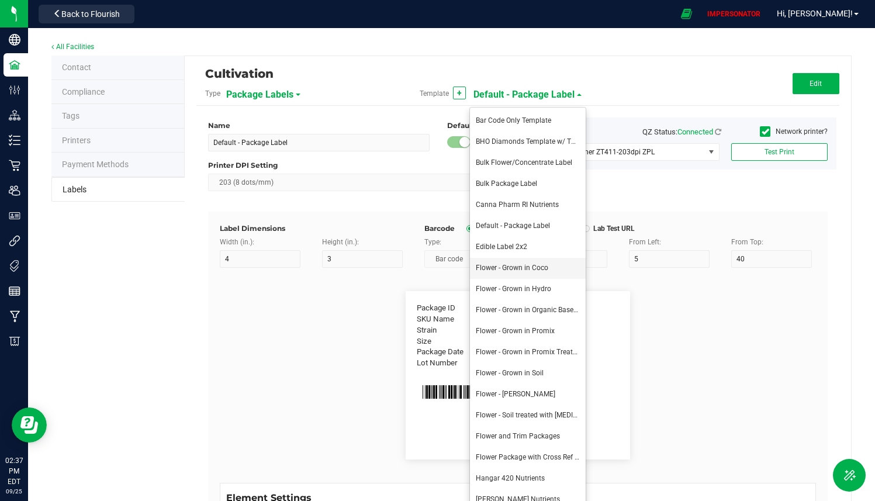
type input "Acme CannaSupply Co., LLC"
type input "Primary Manufacturer DBA Name"
type input "Acme CannaSupply"
type input "Primary Manufacturer License"
type input "SP394729402"
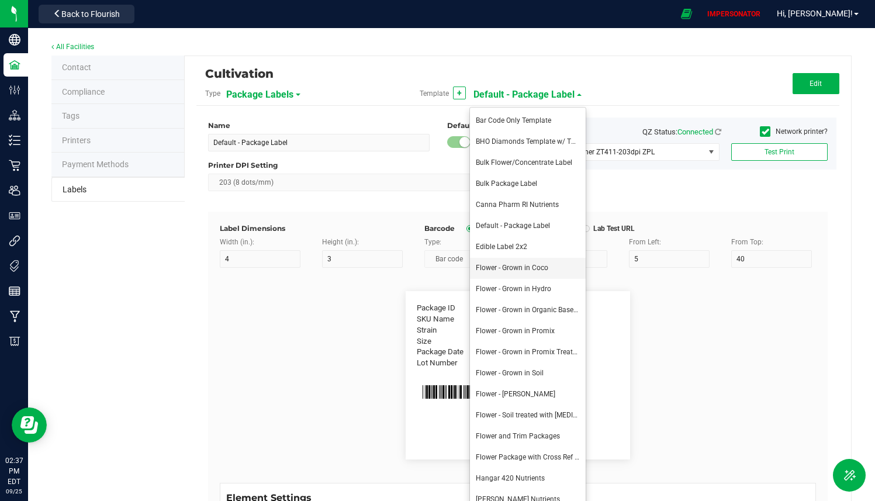
type input "Primary Packager Legal Name"
type input "Acme CannaSupply Co., LLC"
type input "Primary Packager DBA Name"
type input "Acme CannaSupply"
type input "Primary Packager License"
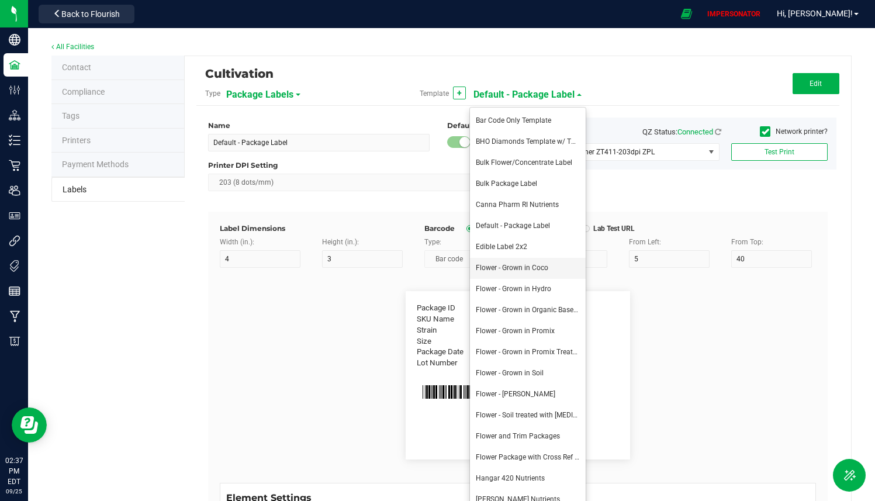
type input "SP394729402"
type input "Destination Name"
type input "Destination Alias"
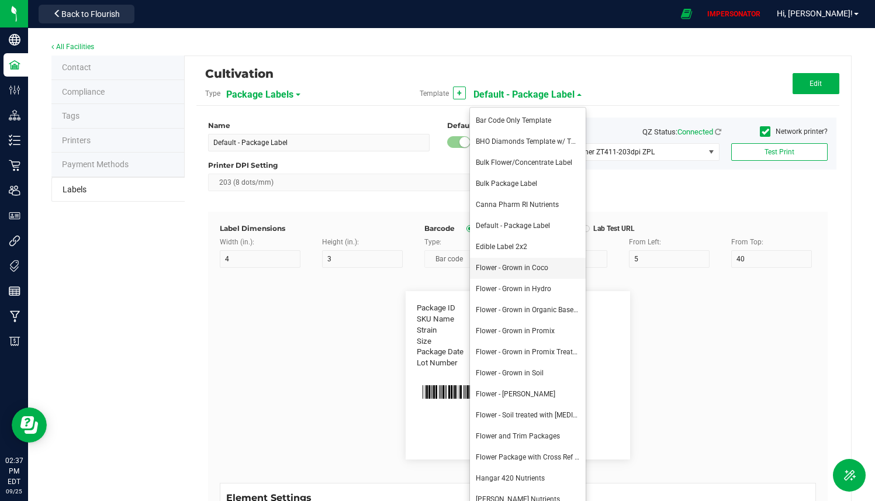
type input "Destination License Number"
type input "420-FPHE7883"
type input "Destination License Expiration"
type input "[DATE]"
type input "Destination Local License Number"
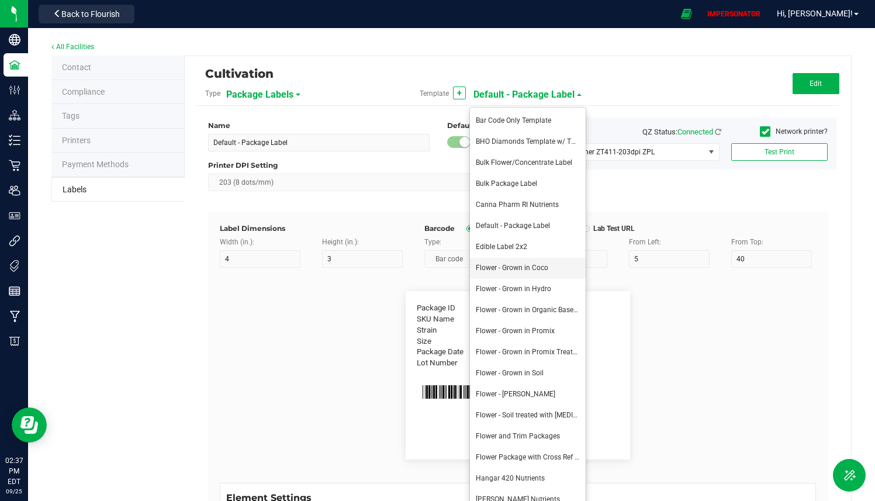
type input "420-FKJNAHF33"
type input "Testing Lab"
type input "25"
type input "AllCannaTests"
type input "Lab License"
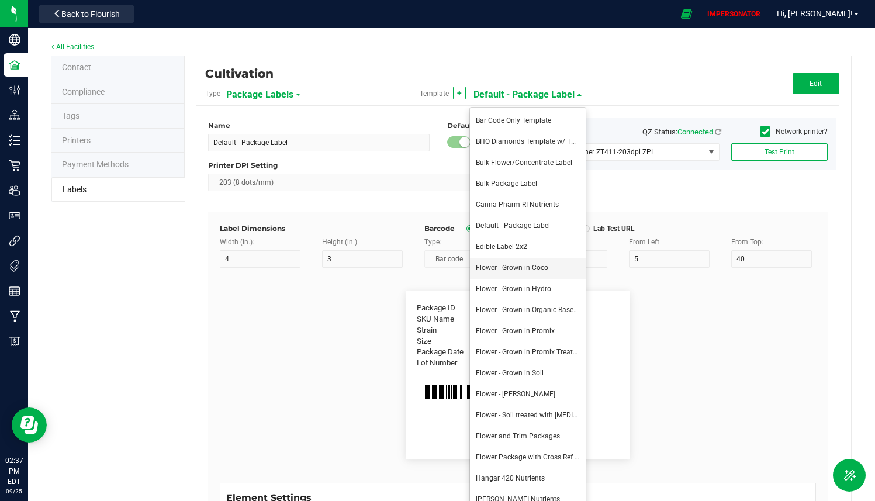
type input "25"
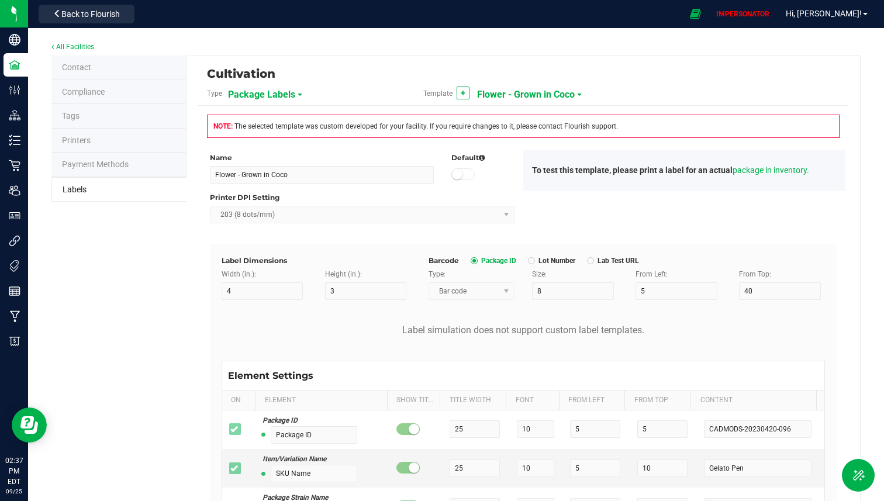
click at [547, 96] on span "Flower - Grown in Coco" at bounding box center [526, 95] width 98 height 20
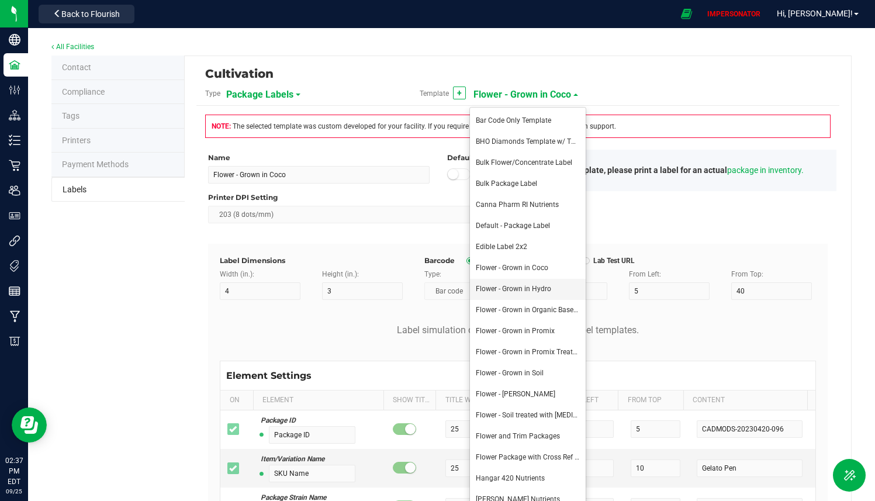
click at [520, 289] on span "Flower - Grown in Hydro" at bounding box center [513, 289] width 75 height 8
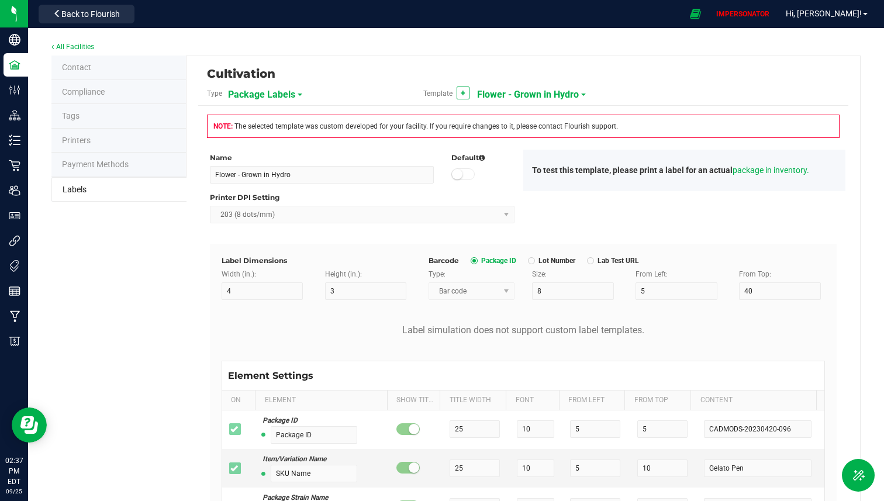
click at [554, 93] on span "Flower - Grown in Hydro" at bounding box center [528, 95] width 102 height 20
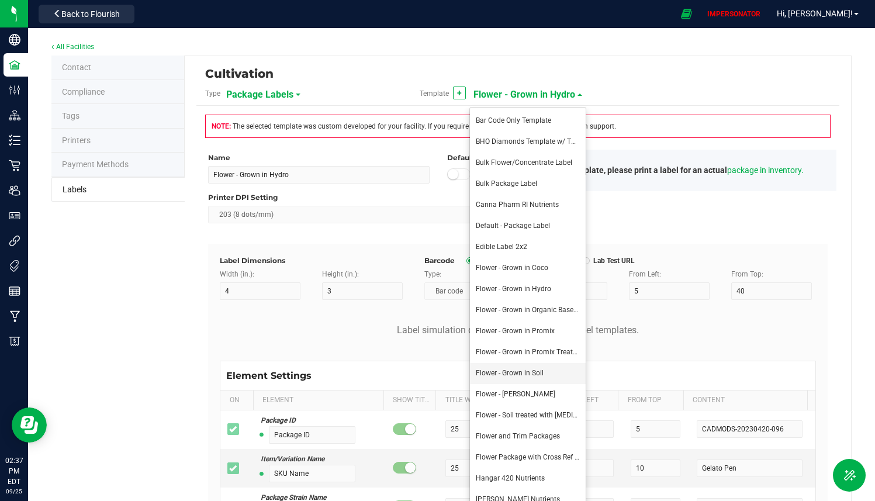
click at [518, 374] on span "Flower - Grown in Soil" at bounding box center [510, 373] width 68 height 8
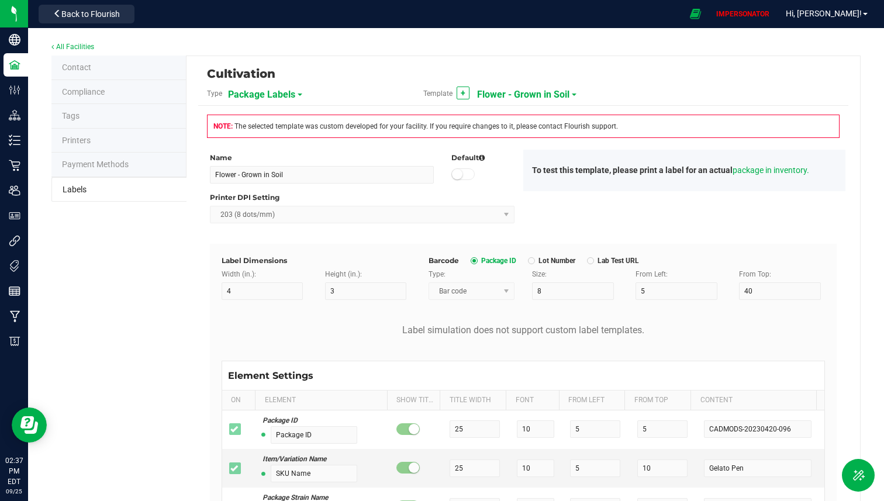
click at [541, 96] on span "Flower - Grown in Soil" at bounding box center [523, 95] width 92 height 20
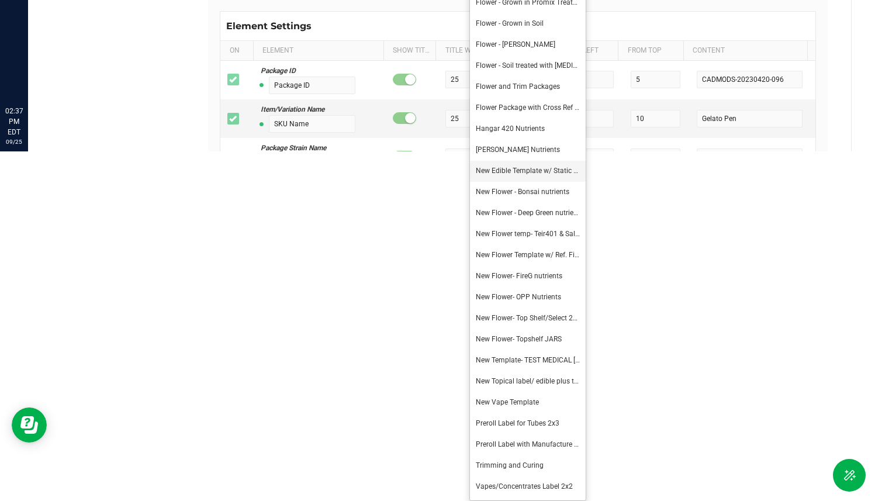
click at [520, 172] on span "New Edible Template w/ Static Field" at bounding box center [532, 171] width 113 height 8
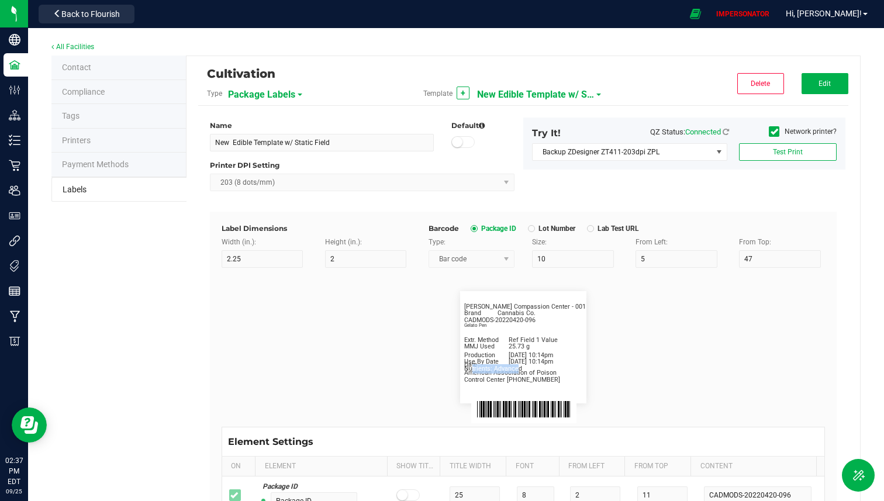
drag, startPoint x: 463, startPoint y: 368, endPoint x: 508, endPoint y: 364, distance: 45.2
click at [508, 364] on span "Nutrients: Advanced" at bounding box center [493, 368] width 58 height 9
click at [556, 296] on div "CADMODS-20220420-096 Gelato Pen Extr. Method Ref Field 1 Value MMJ Used 25.73 g…" at bounding box center [523, 347] width 126 height 112
click at [535, 95] on span "New Edible Template w/ Static Field" at bounding box center [535, 95] width 117 height 20
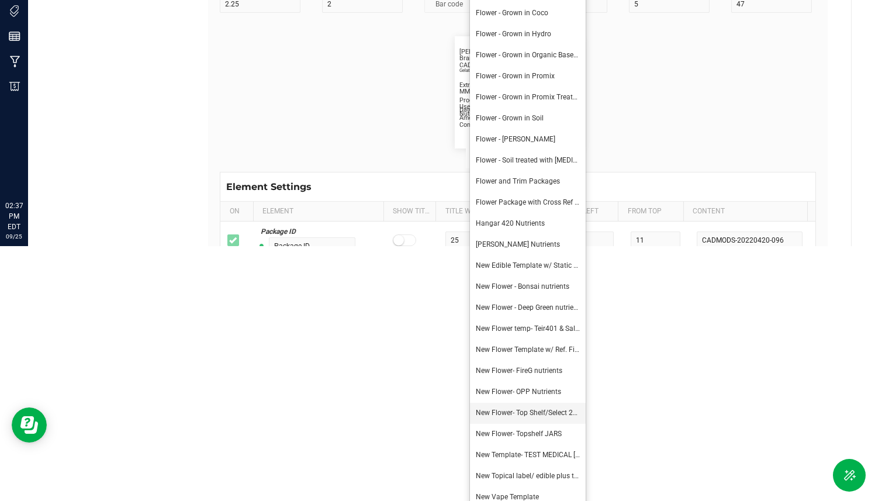
scroll to position [263, 0]
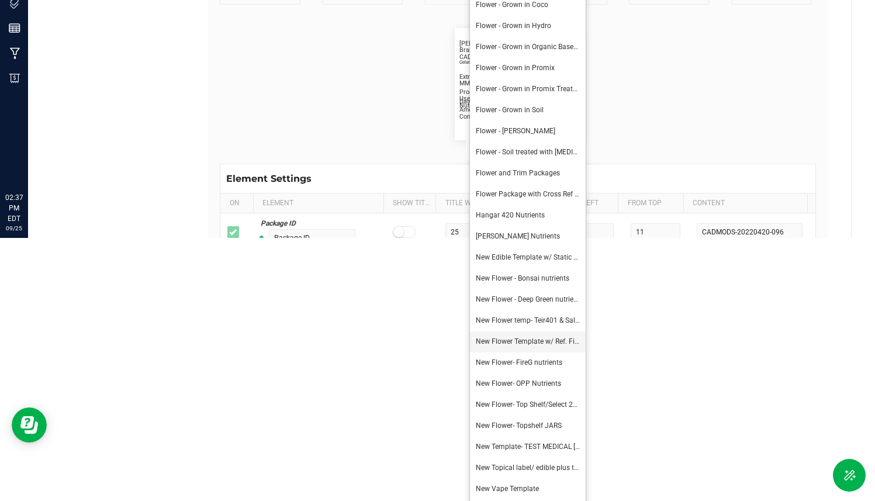
click at [533, 346] on li "New Flower Template w/ Ref. Field [PERSON_NAME]/ECC" at bounding box center [528, 342] width 116 height 21
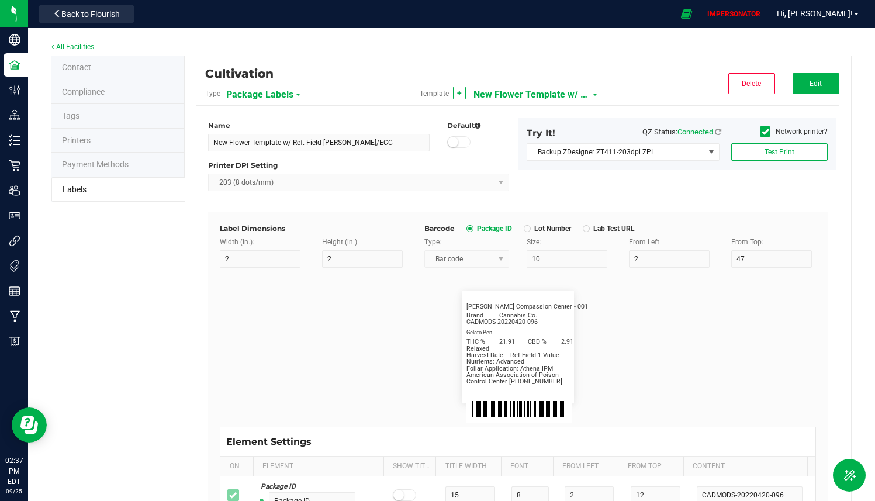
scroll to position [0, 0]
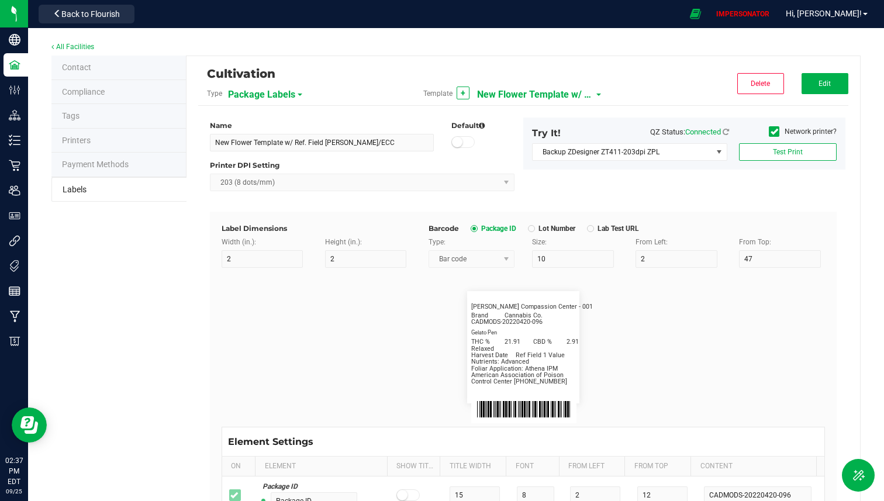
click at [523, 94] on span "New Flower Template w/ Ref. Field [PERSON_NAME]/ECC" at bounding box center [535, 95] width 117 height 20
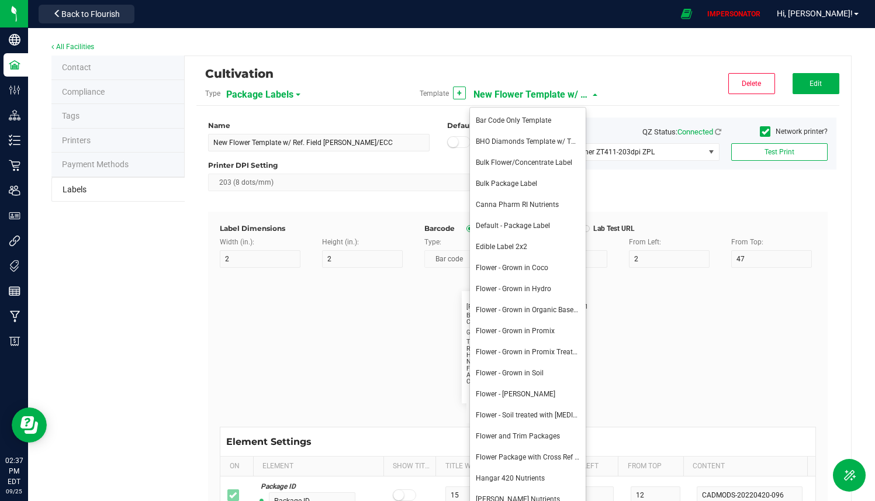
click at [570, 80] on div "Cultivation" at bounding box center [410, 74] width 411 height 20
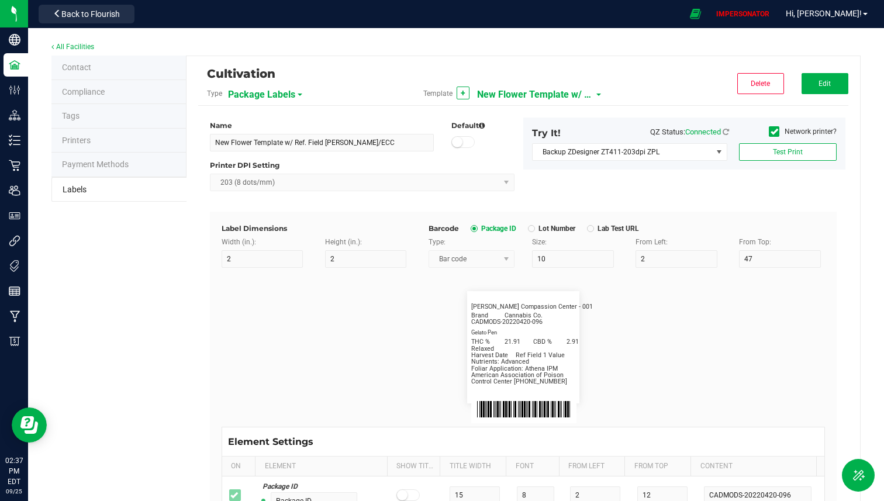
click at [544, 102] on span "New Flower Template w/ Ref. Field [PERSON_NAME]/ECC" at bounding box center [535, 95] width 117 height 20
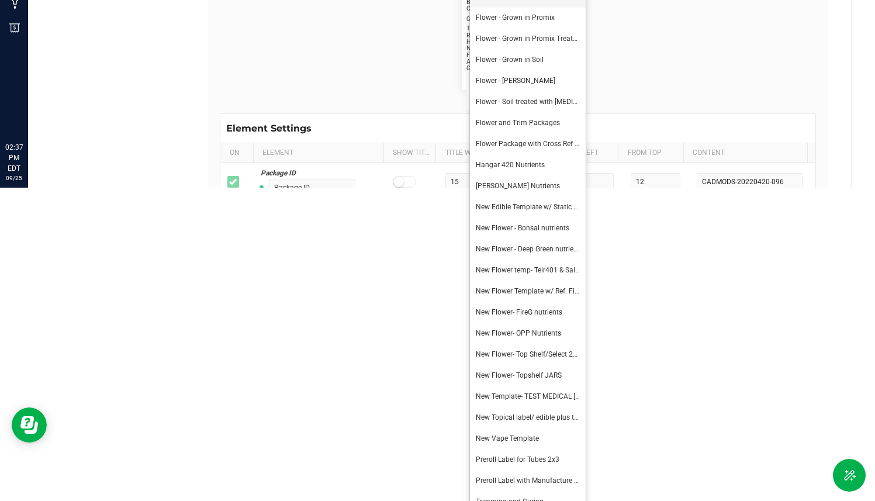
scroll to position [350, 0]
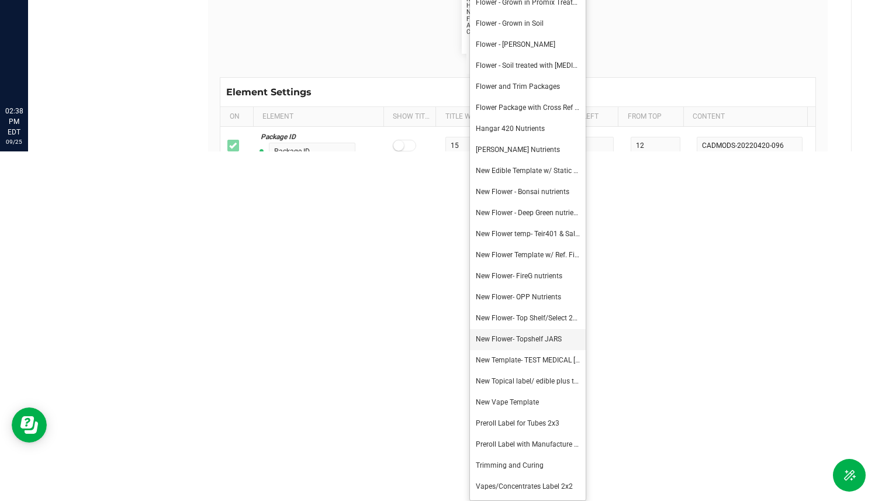
click at [522, 335] on span "New Flower- Topshelf JARS" at bounding box center [519, 339] width 86 height 8
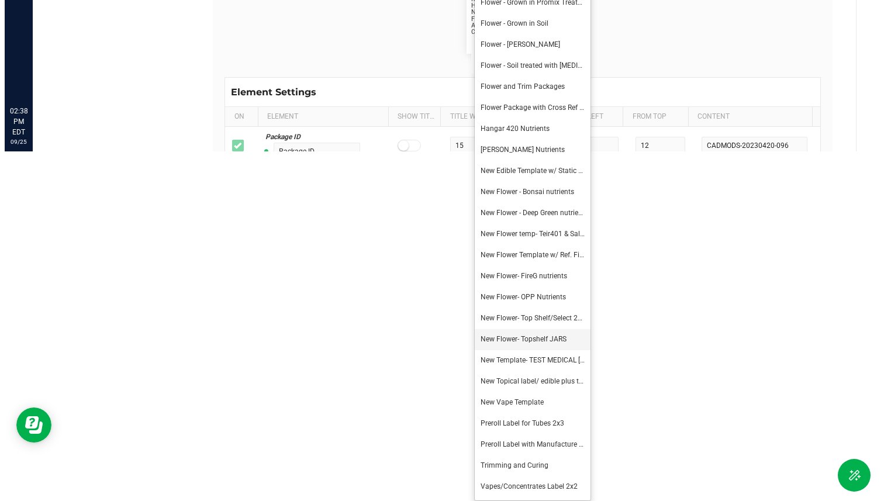
scroll to position [0, 0]
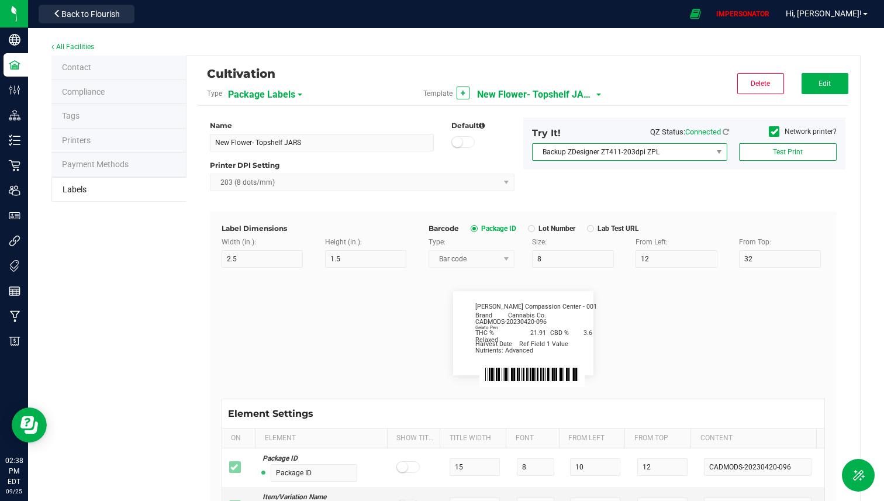
click at [602, 150] on span "Backup ZDesigner ZT411-203dpi ZPL" at bounding box center [623, 152] width 180 height 16
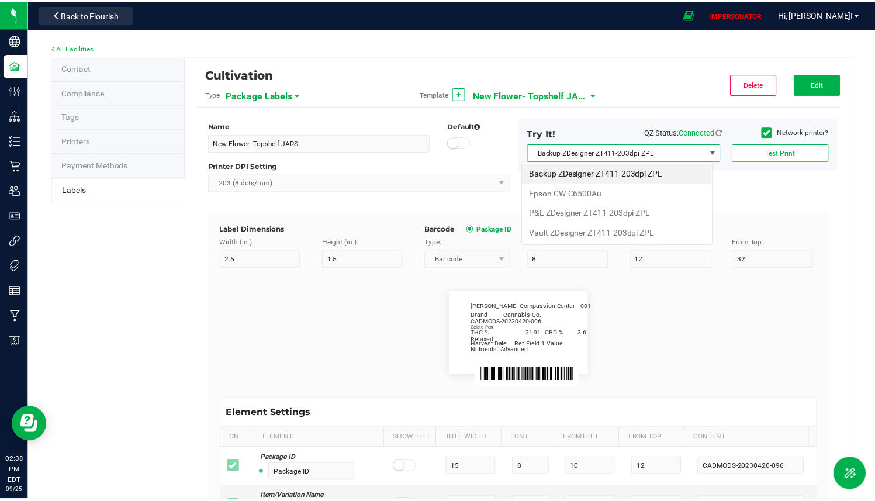
scroll to position [18, 193]
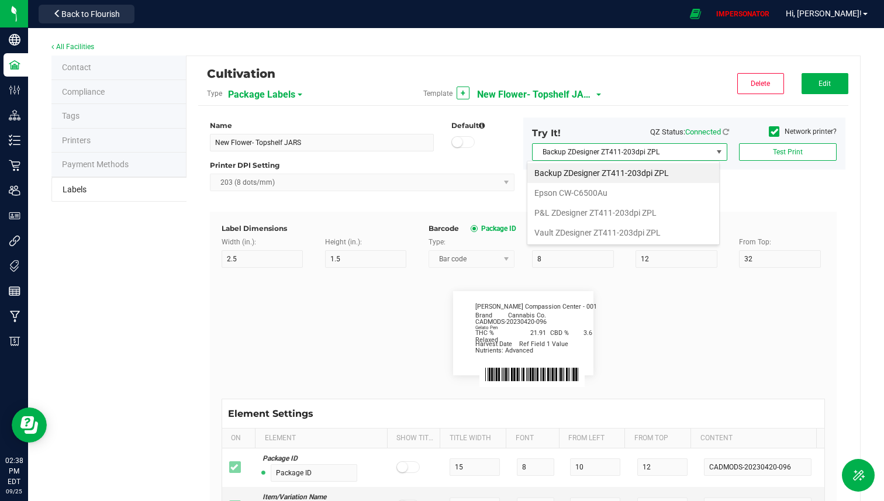
click at [602, 150] on span "Backup ZDesigner ZT411-203dpi ZPL" at bounding box center [623, 152] width 180 height 16
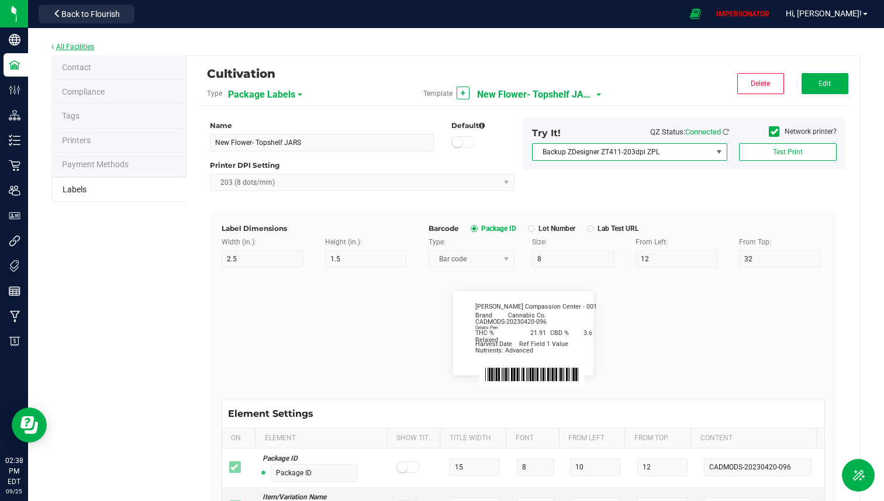
click at [84, 49] on link "All Facilities" at bounding box center [72, 47] width 43 height 8
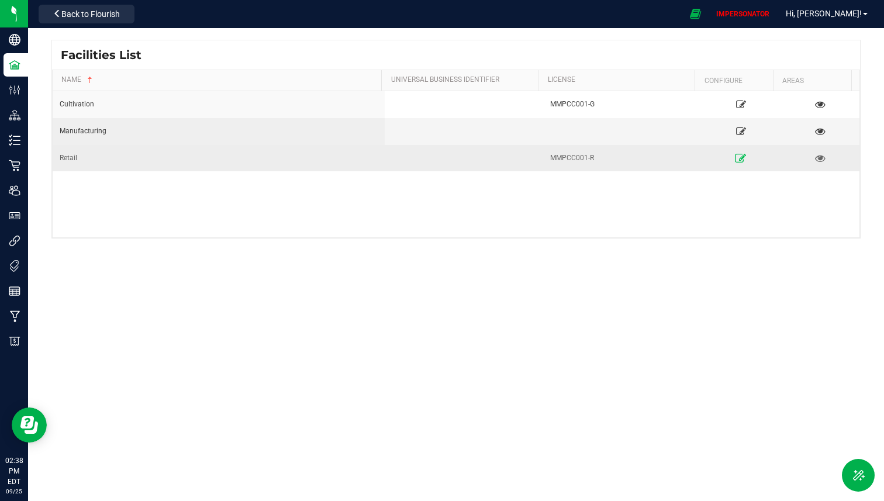
click at [736, 159] on icon at bounding box center [741, 158] width 11 height 8
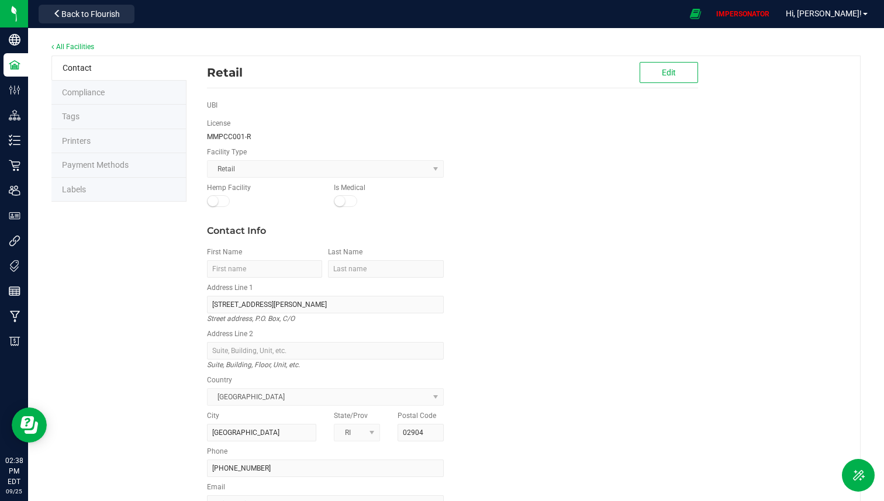
click at [115, 203] on div "Contact Compliance Tags Printers Payment Methods Labels Retail Edit UBI License…" at bounding box center [455, 319] width 809 height 526
click at [122, 196] on li "Labels" at bounding box center [118, 190] width 135 height 25
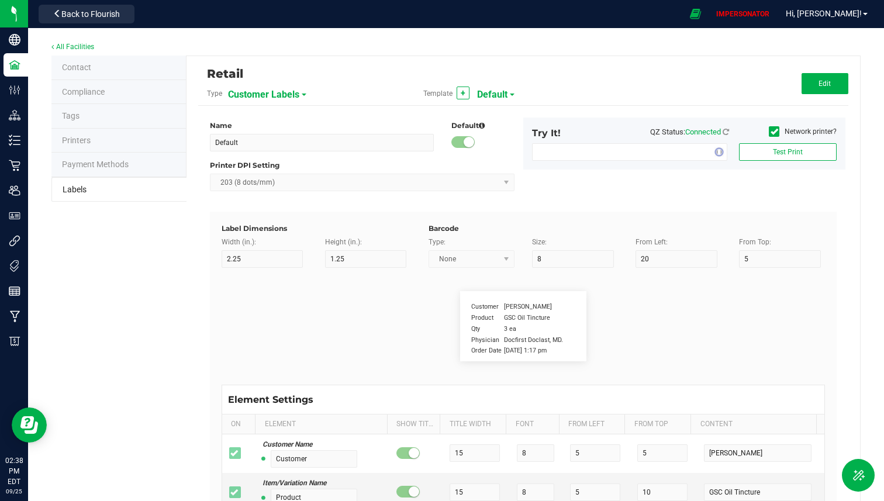
click at [483, 86] on span "Default" at bounding box center [492, 95] width 30 height 20
drag, startPoint x: 457, startPoint y: 91, endPoint x: 371, endPoint y: 91, distance: 86.0
click at [457, 91] on button "+" at bounding box center [463, 93] width 13 height 13
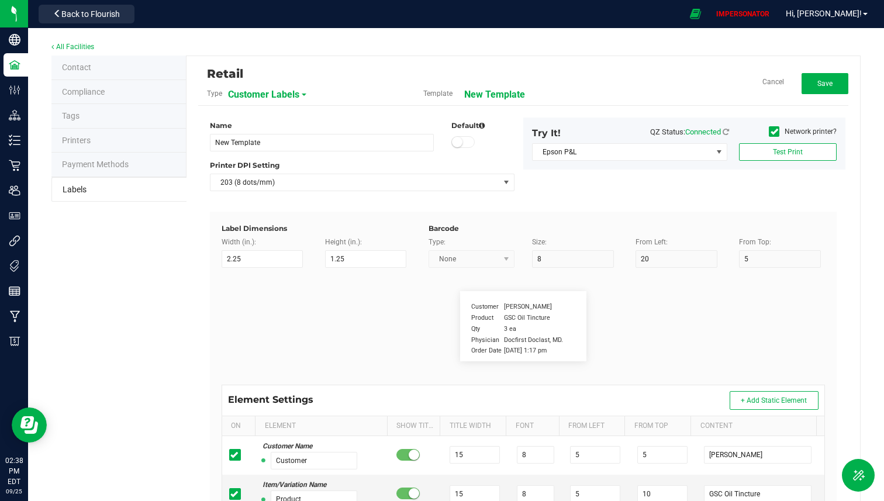
click at [295, 91] on span "Customer Labels" at bounding box center [263, 95] width 71 height 20
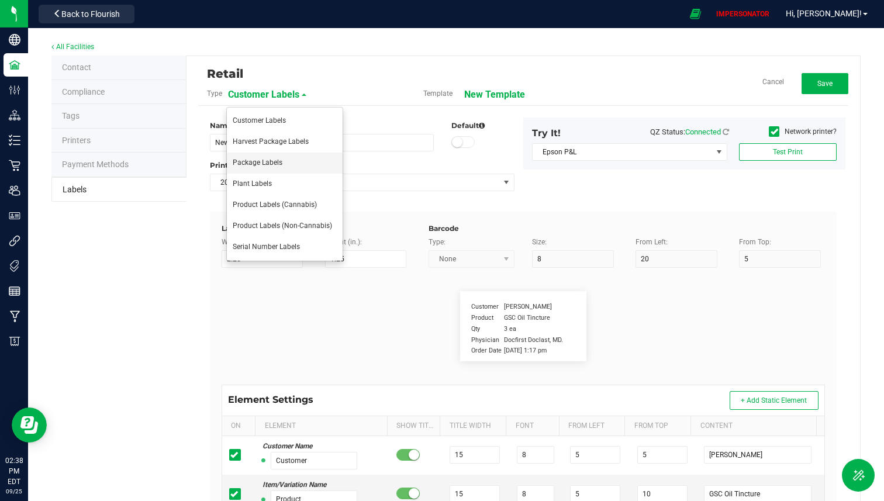
click at [277, 163] on span "Package Labels" at bounding box center [258, 162] width 50 height 8
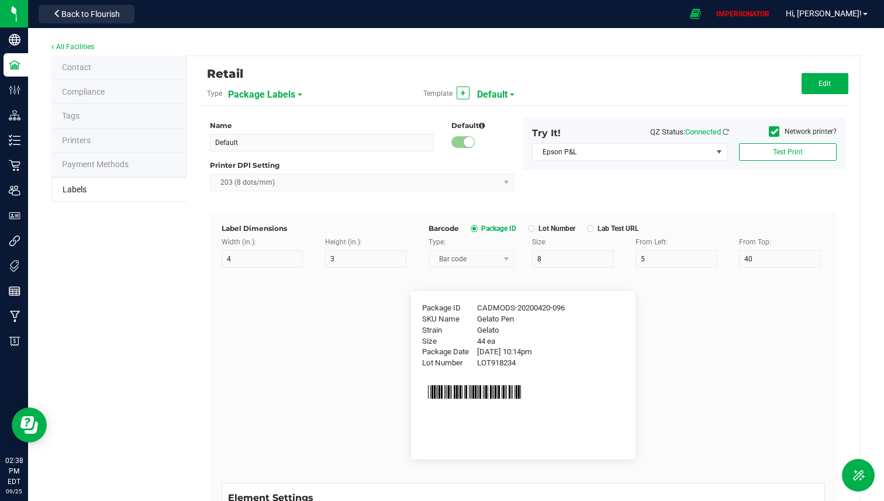
click at [500, 94] on span "Default" at bounding box center [492, 95] width 30 height 20
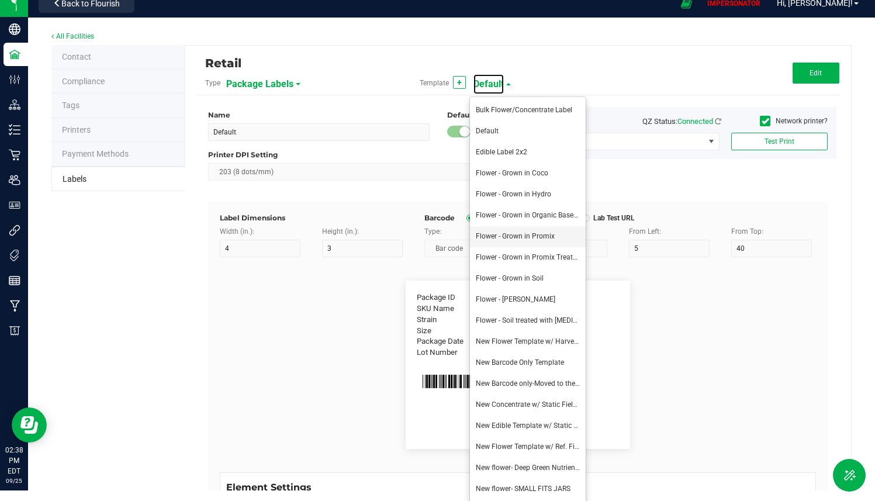
scroll to position [5, 0]
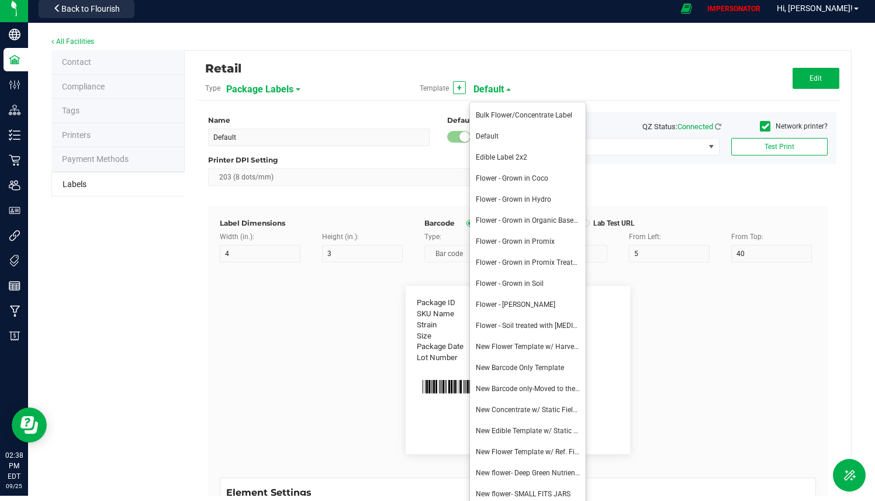
click at [641, 177] on div "Name Default Default Printer DPI Setting 203 (8 dots/mm) Try It! QZ Status: Con…" at bounding box center [517, 159] width 637 height 94
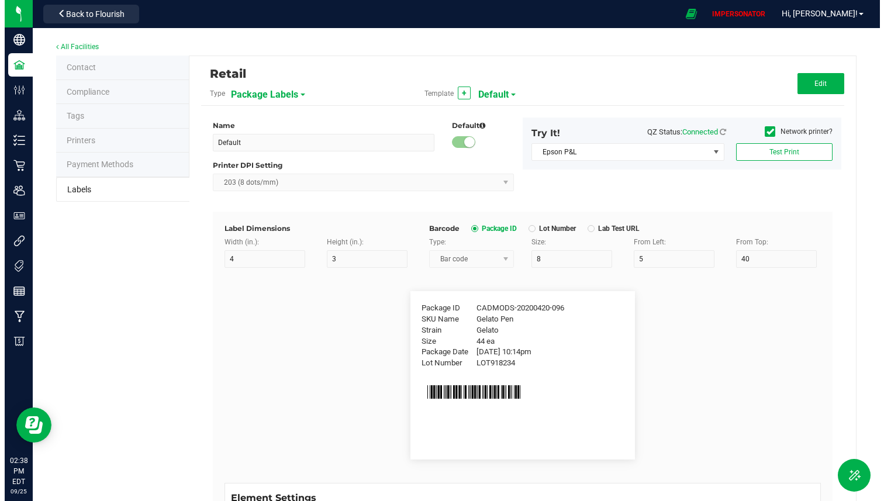
scroll to position [0, 0]
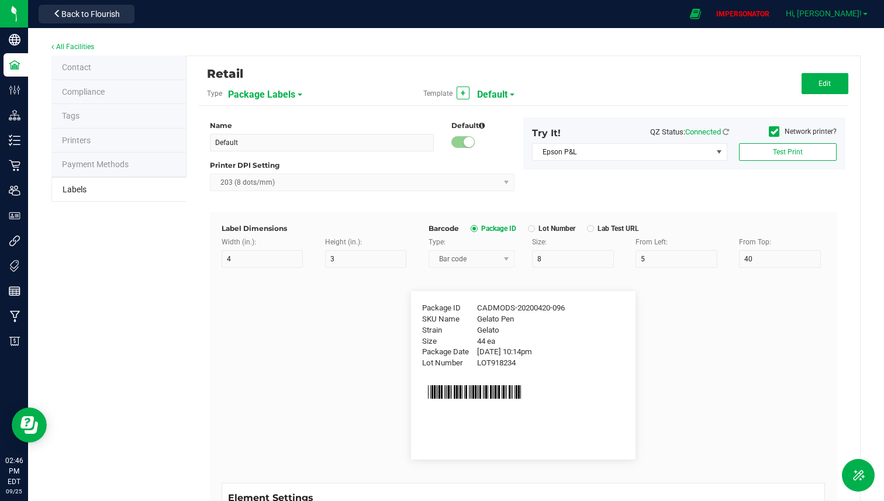
click at [850, 19] on link "Hi, [PERSON_NAME]!" at bounding box center [826, 14] width 91 height 12
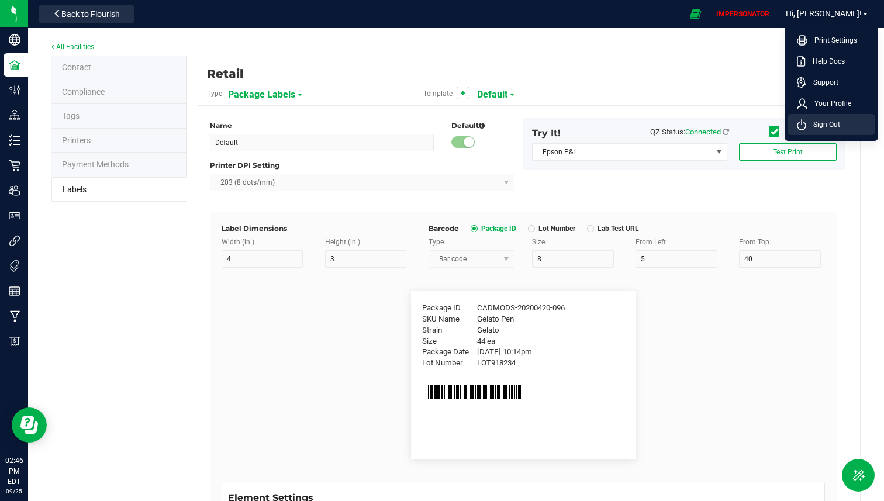
click at [820, 119] on span "Sign Out" at bounding box center [823, 125] width 34 height 12
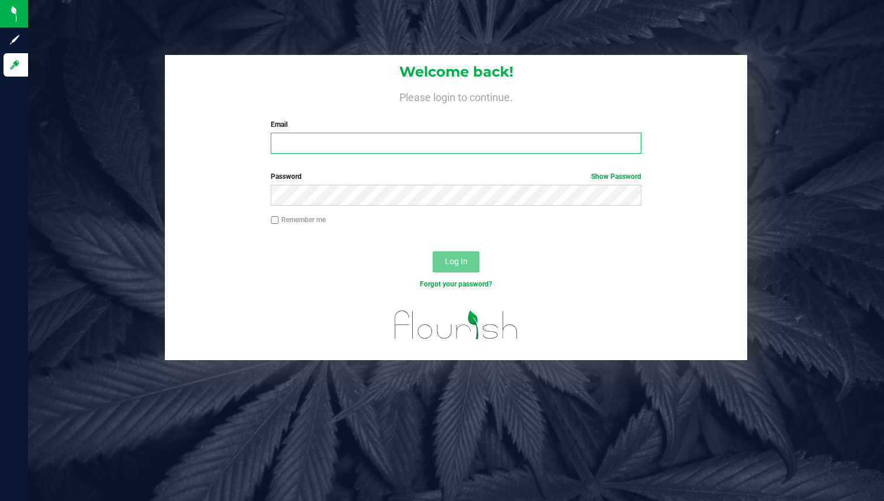
click at [367, 148] on input "Email" at bounding box center [456, 143] width 371 height 21
click at [382, 137] on input "Email" at bounding box center [456, 143] width 371 height 21
click at [357, 141] on input "Email" at bounding box center [456, 143] width 371 height 21
click at [441, 140] on input "Email" at bounding box center [456, 143] width 371 height 21
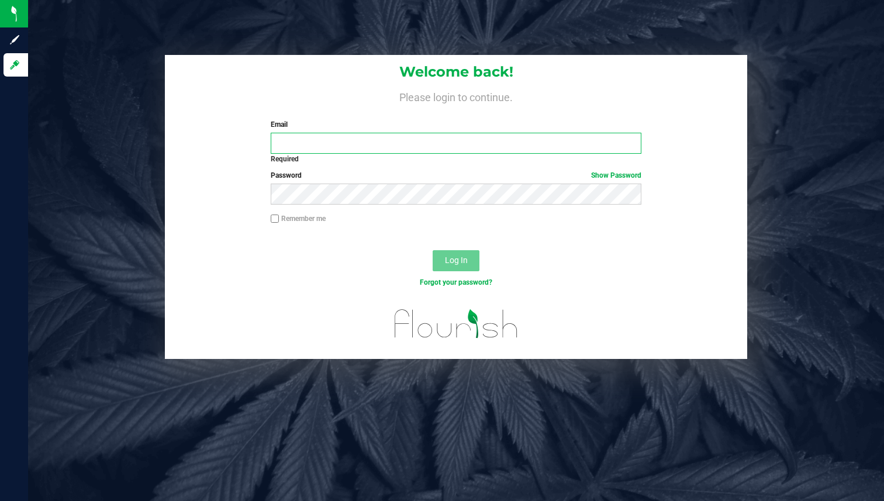
type input "cg_demo@flourishsoftware.com"
